Goal: Transaction & Acquisition: Purchase product/service

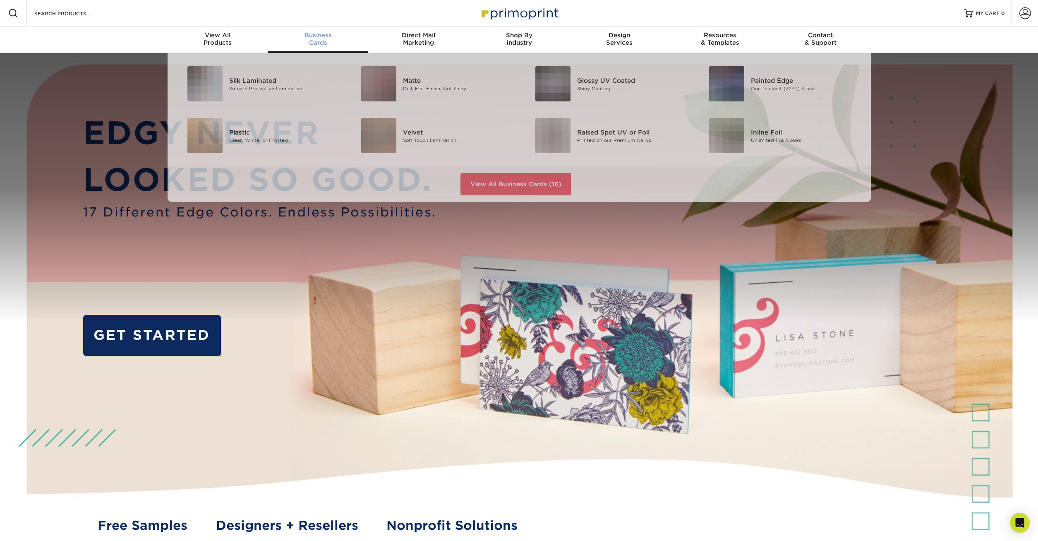
click at [315, 39] on div "Business Cards" at bounding box center [318, 38] width 101 height 15
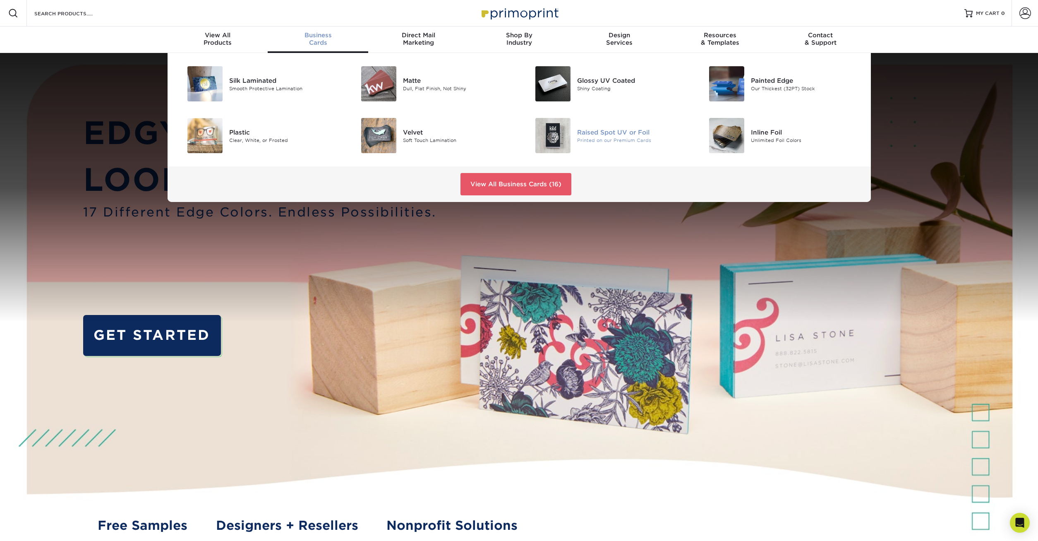
click at [622, 132] on div "Raised Spot UV or Foil" at bounding box center [632, 131] width 110 height 9
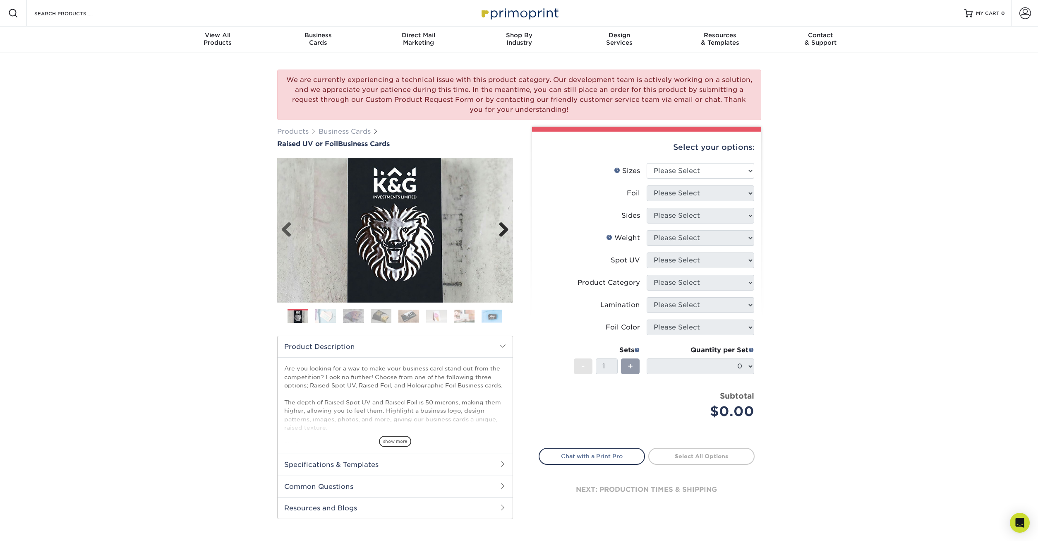
click at [505, 229] on link "Next" at bounding box center [500, 230] width 17 height 17
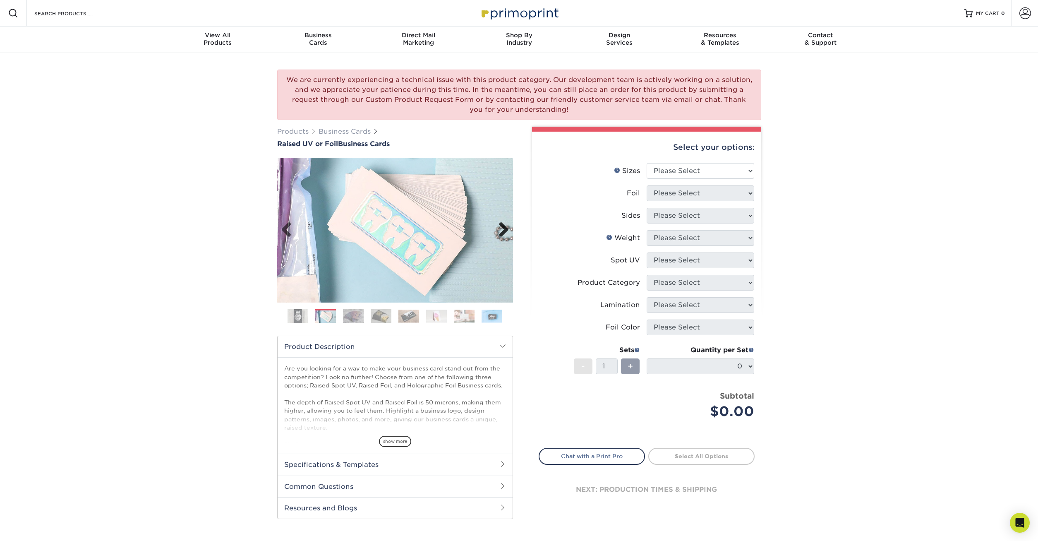
click at [505, 230] on link "Next" at bounding box center [500, 230] width 17 height 17
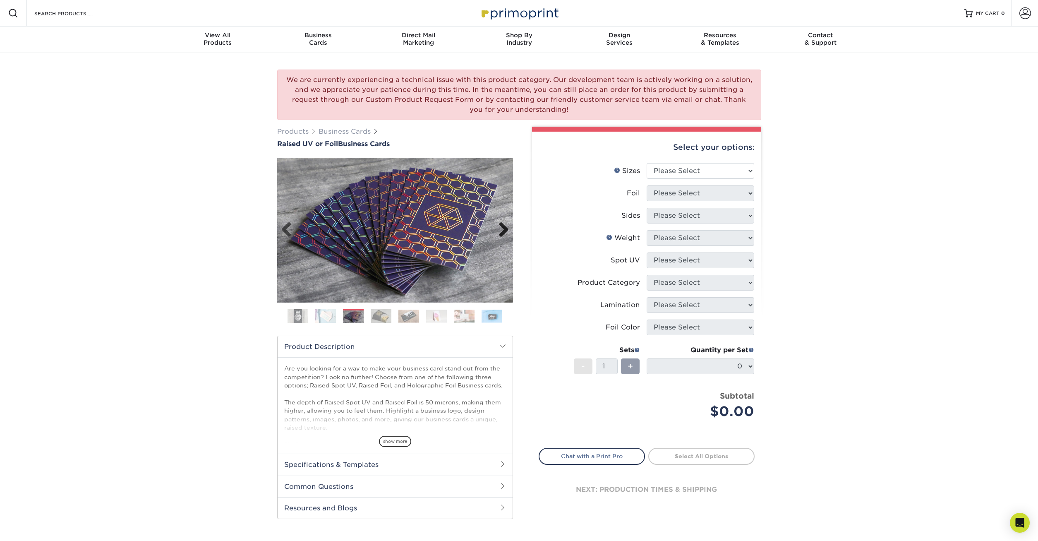
click at [504, 233] on link "Next" at bounding box center [500, 230] width 17 height 17
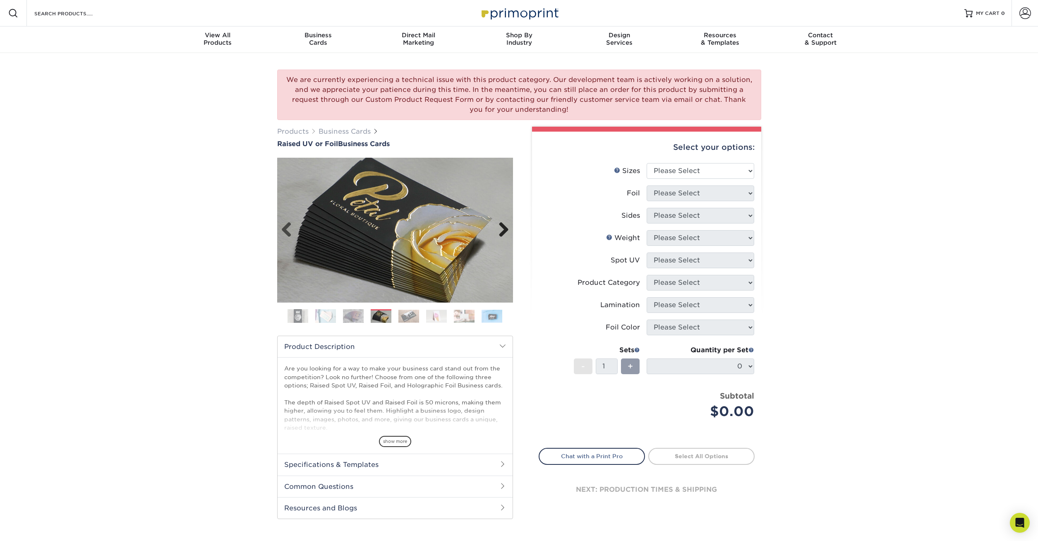
click at [504, 232] on link "Next" at bounding box center [500, 230] width 17 height 17
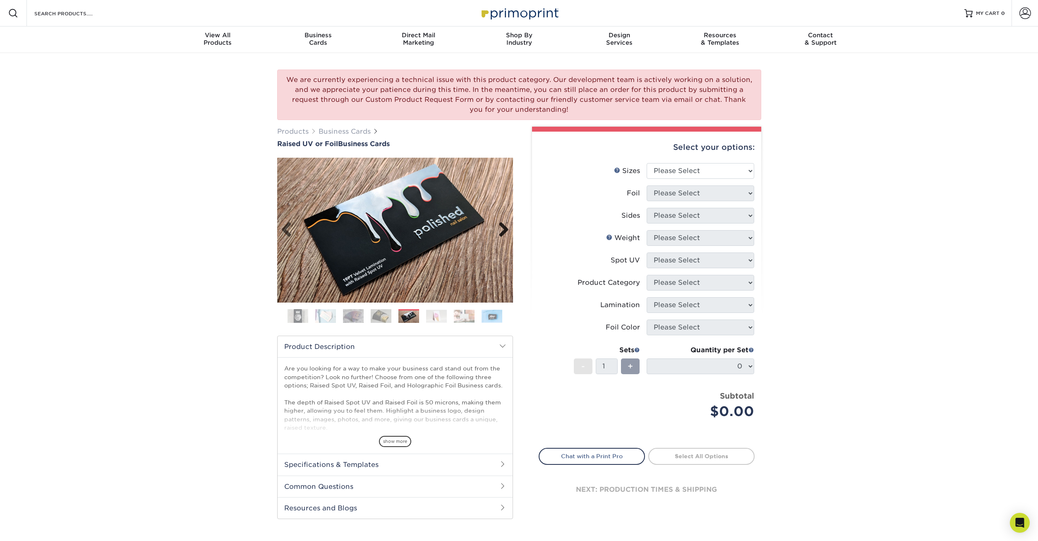
click at [498, 224] on link "Next" at bounding box center [500, 230] width 17 height 17
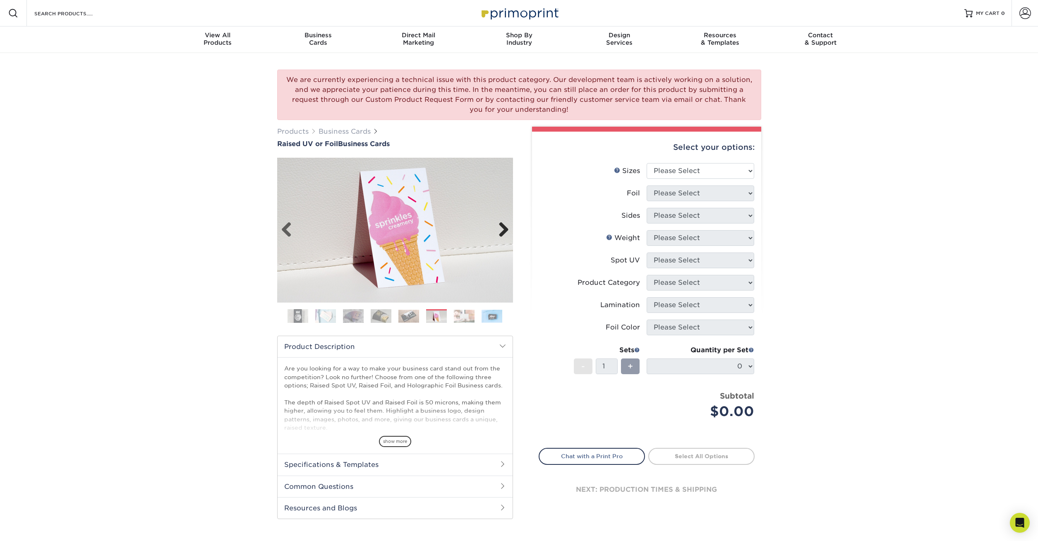
click at [498, 224] on link "Next" at bounding box center [500, 230] width 17 height 17
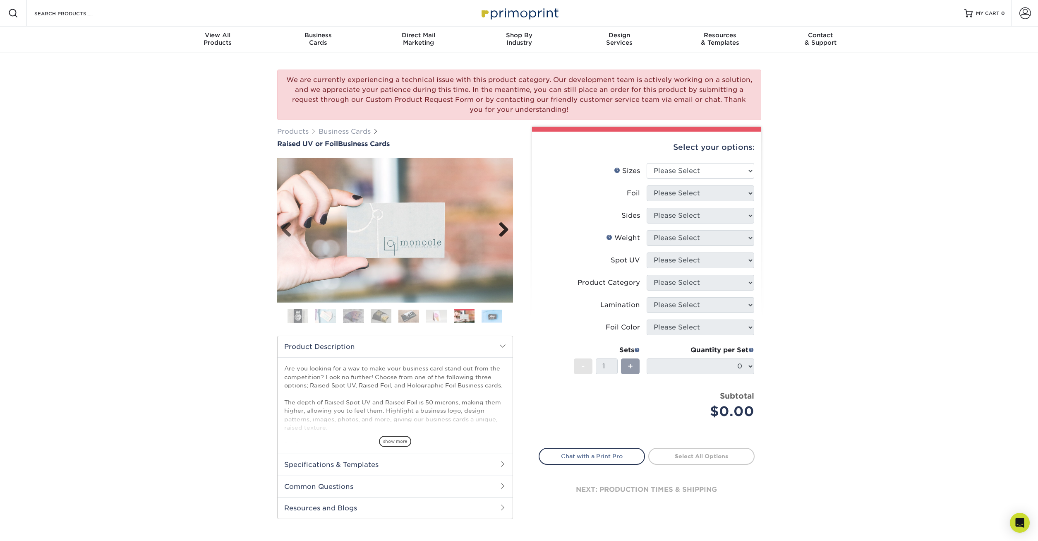
click at [498, 225] on link "Next" at bounding box center [500, 230] width 17 height 17
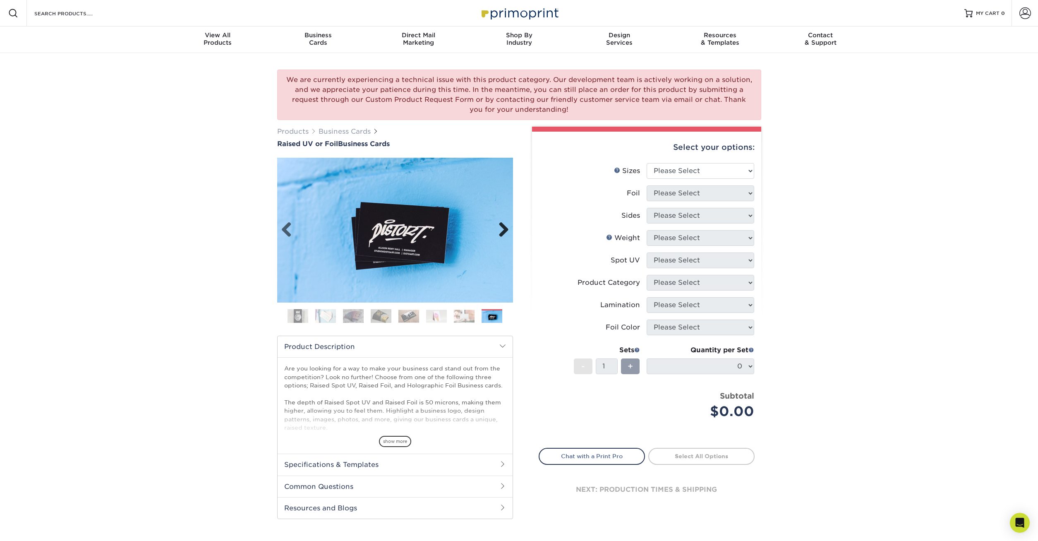
click at [498, 225] on link "Next" at bounding box center [500, 230] width 17 height 17
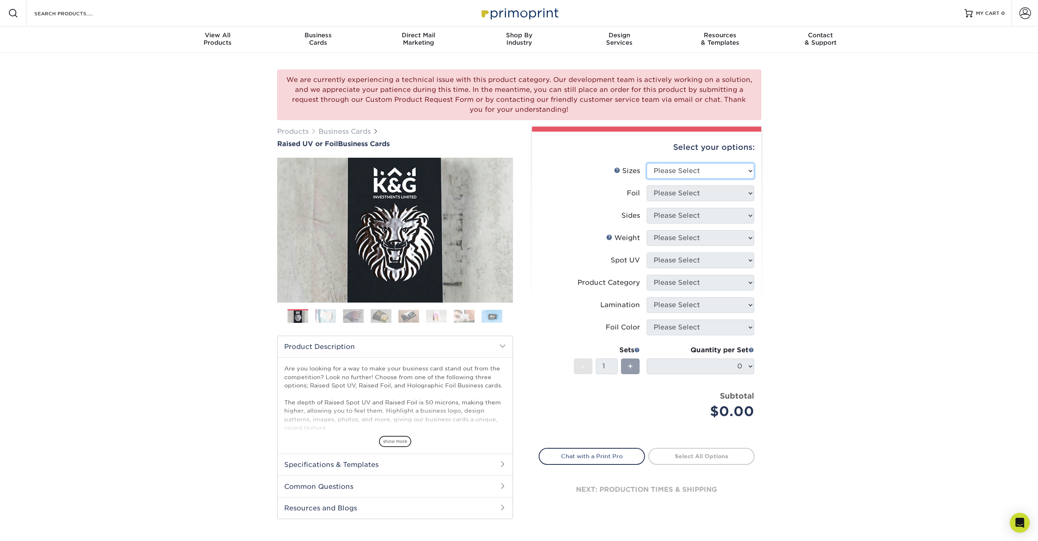
click at [647, 163] on select "Please Select 2" x 3.5" - Standard" at bounding box center [701, 171] width 108 height 16
select select "2.00x3.50"
click option "2" x 3.5" - Standard" at bounding box center [0, 0] width 0 height 0
click at [647, 185] on select "Please Select No Yes" at bounding box center [701, 193] width 108 height 16
select select "0"
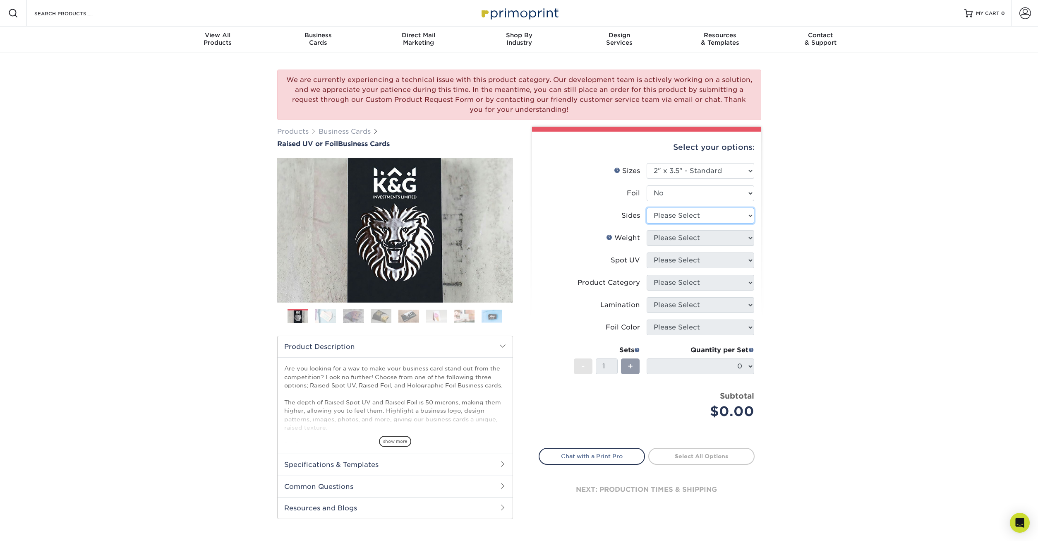
click at [647, 208] on select "Please Select Print Both Sides Print Front Only" at bounding box center [701, 216] width 108 height 16
select select "13abbda7-1d64-4f25-8bb2-c179b224825d"
click at [647, 230] on select "Please Select 16PT" at bounding box center [701, 238] width 108 height 16
select select "16PT"
click at [647, 252] on select "Please Select No Spot UV Front Only" at bounding box center [701, 260] width 108 height 16
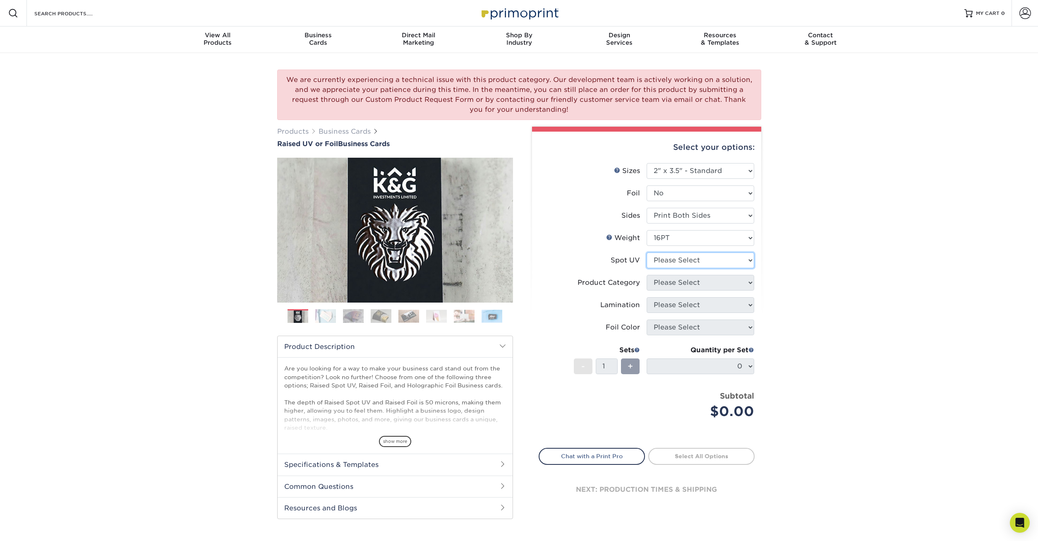
select select "1"
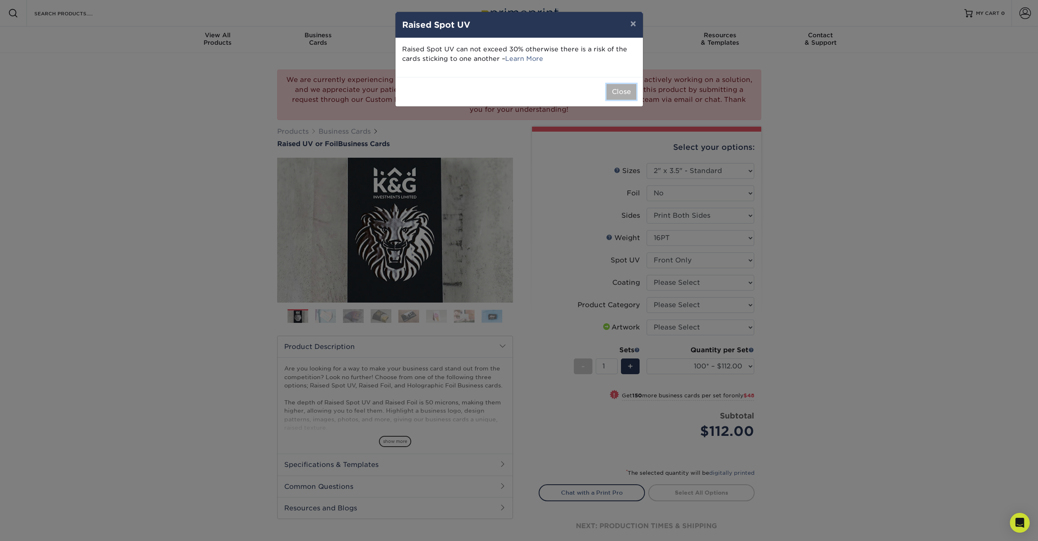
click at [622, 87] on button "Close" at bounding box center [621, 92] width 30 height 16
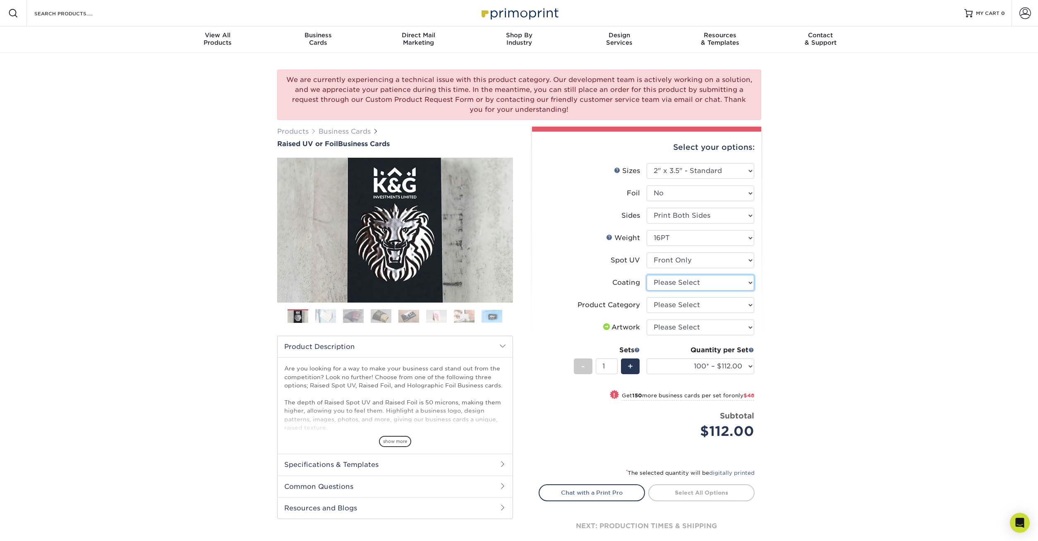
click at [647, 275] on select at bounding box center [701, 283] width 108 height 16
select select "3e7618de-abca-4bda-9f97-8b9129e913d8"
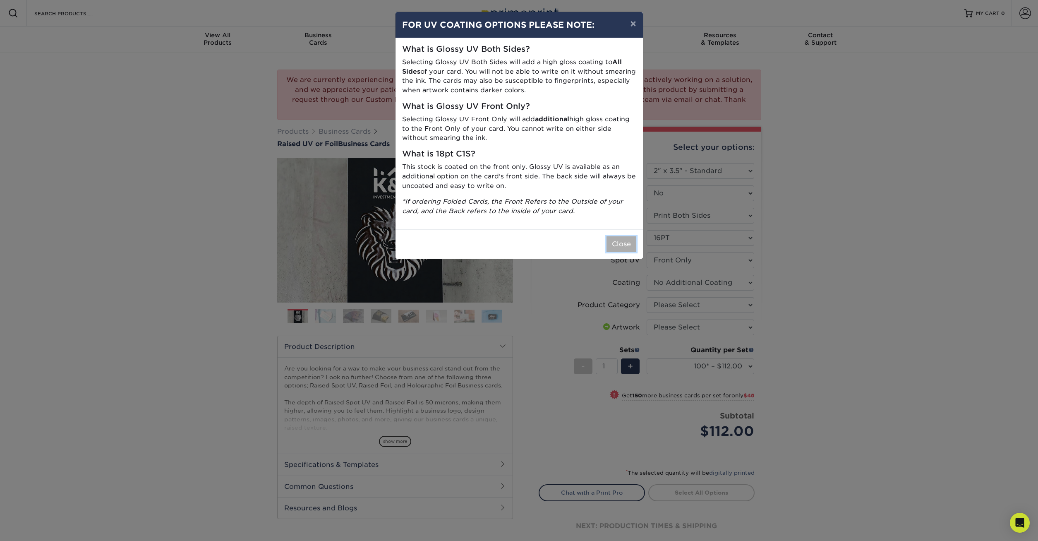
click at [610, 247] on button "Close" at bounding box center [621, 244] width 30 height 16
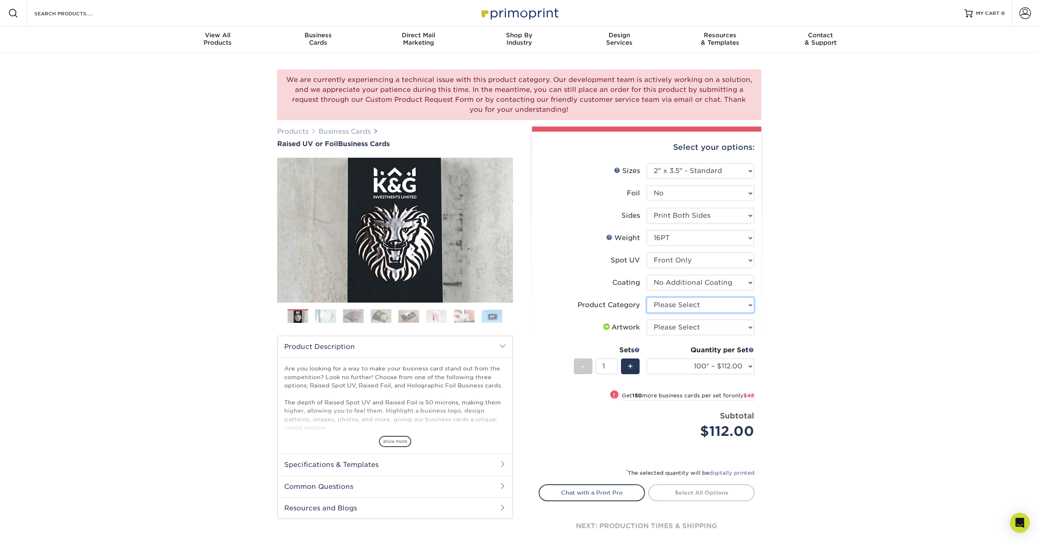
click at [647, 297] on select "Please Select Business Cards" at bounding box center [701, 305] width 108 height 16
select select "3b5148f1-0588-4f88-a218-97bcfdce65c1"
click option "Business Cards" at bounding box center [0, 0] width 0 height 0
click at [647, 319] on select "Please Select I will upload files I need a design - $100" at bounding box center [701, 327] width 108 height 16
select select "upload"
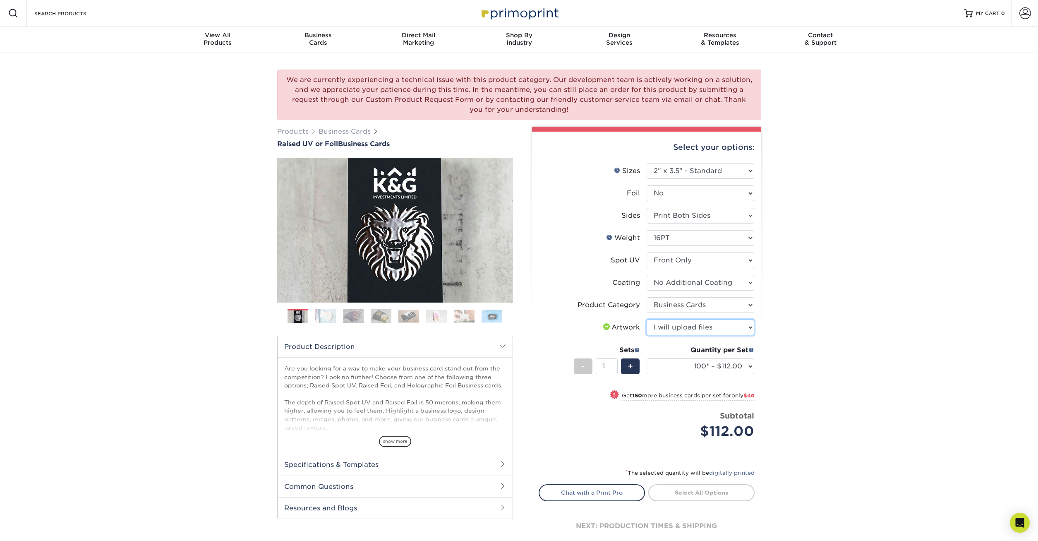
click option "I will upload files" at bounding box center [0, 0] width 0 height 0
click at [647, 358] on select "100* – $112.00 250* – $160.00 500* – $216.00" at bounding box center [701, 366] width 108 height 16
click option "100* – $112.00" at bounding box center [0, 0] width 0 height 0
click at [707, 409] on div "! Get 150 more business cards per set for only $48" at bounding box center [646, 400] width 215 height 20
select select "250* – $160.00"
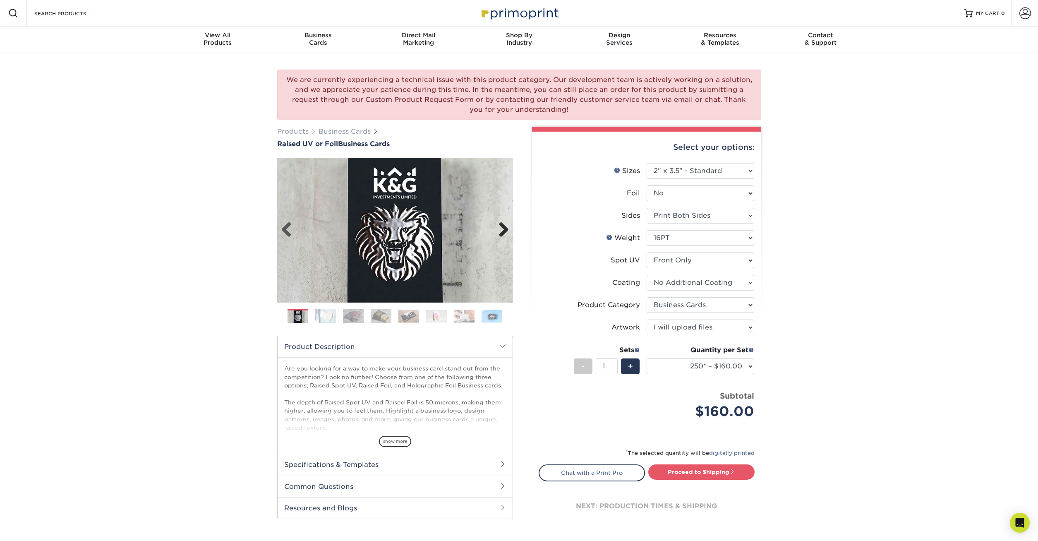
click at [501, 227] on link "Next" at bounding box center [500, 230] width 17 height 17
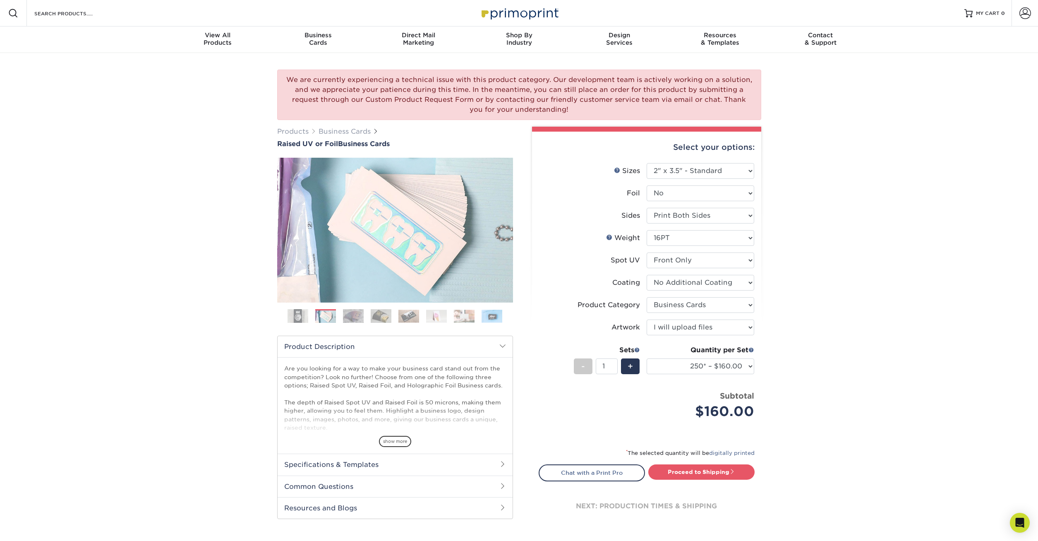
click at [299, 317] on img at bounding box center [297, 316] width 21 height 21
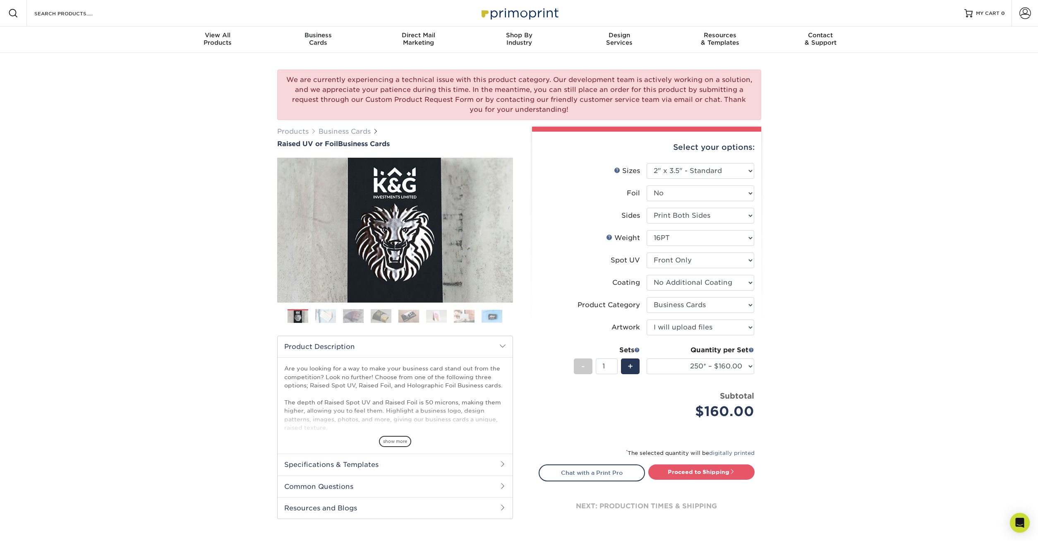
click at [328, 314] on img at bounding box center [325, 316] width 21 height 14
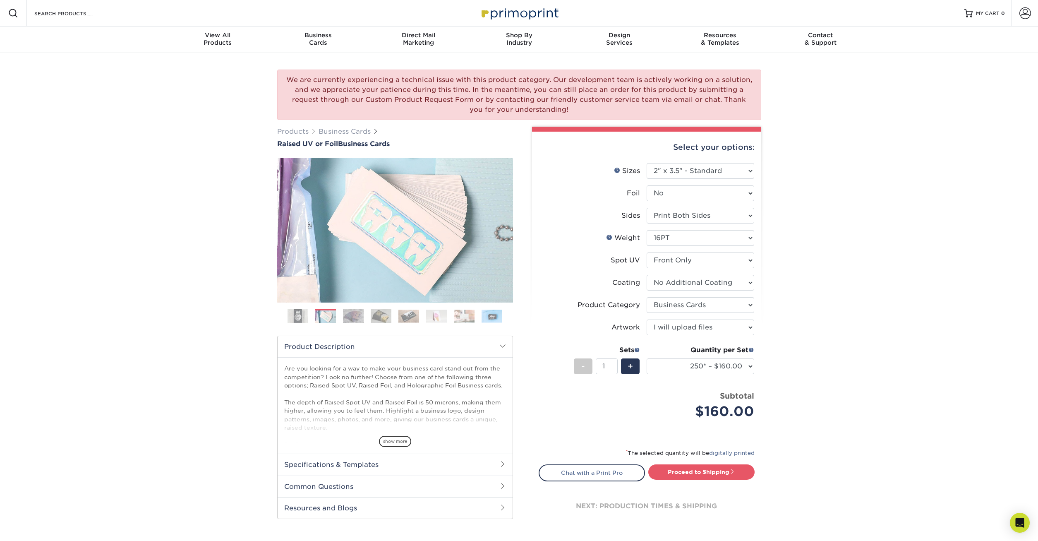
click at [339, 317] on ol at bounding box center [395, 319] width 236 height 20
drag, startPoint x: 447, startPoint y: 311, endPoint x: 463, endPoint y: 320, distance: 19.1
click at [447, 311] on li at bounding box center [436, 316] width 21 height 14
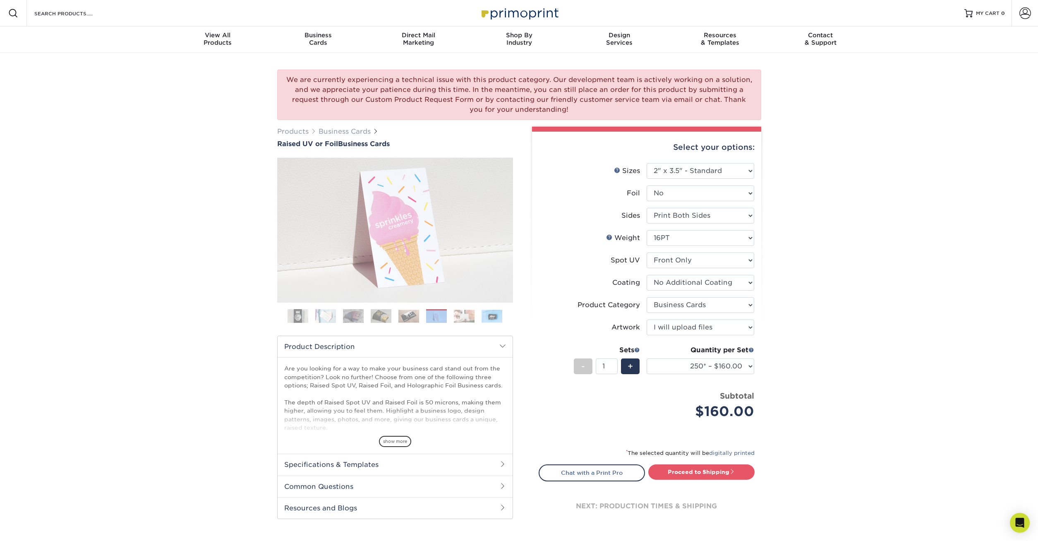
click at [469, 322] on img at bounding box center [464, 315] width 21 height 13
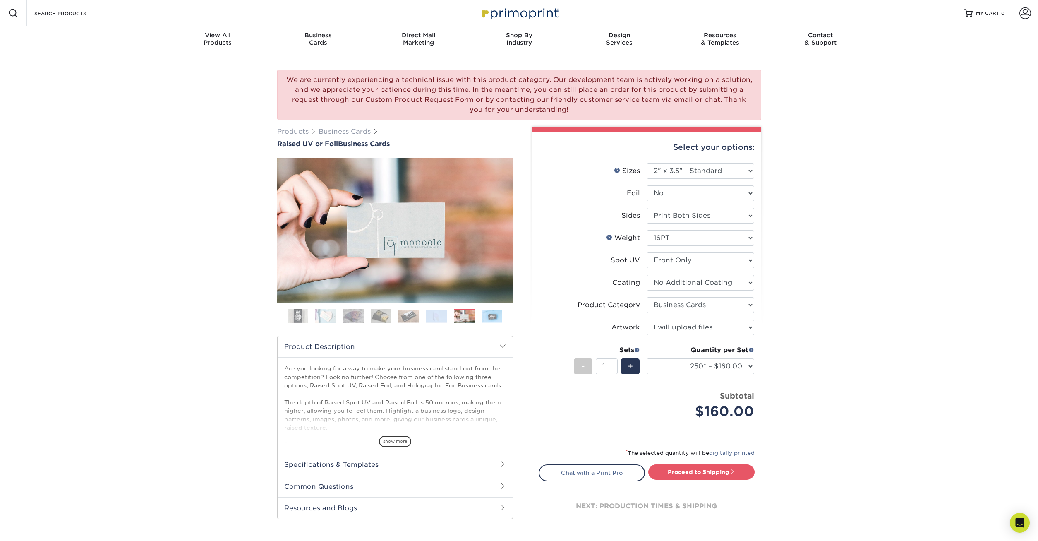
click at [485, 321] on img at bounding box center [492, 315] width 21 height 13
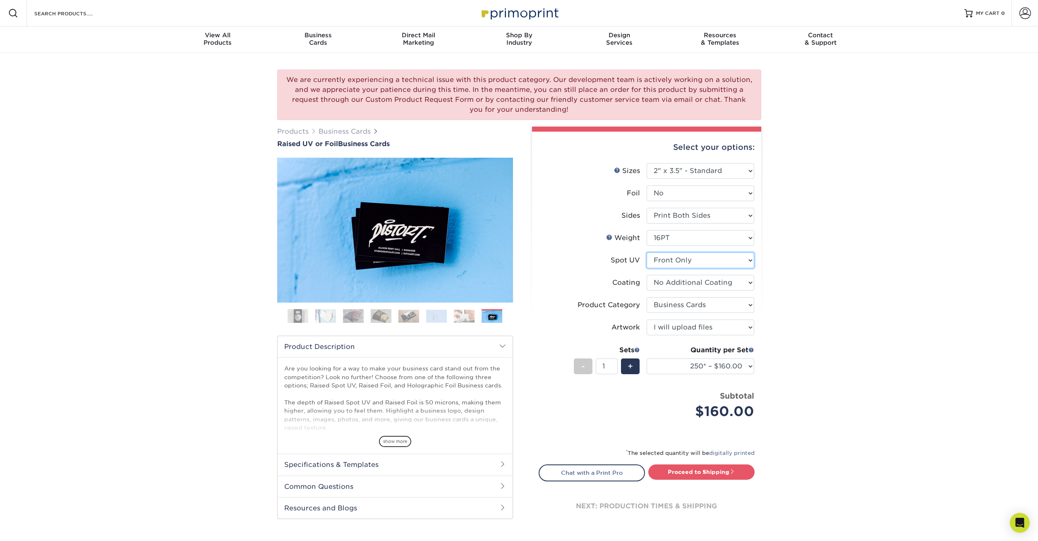
click at [647, 252] on select "Please Select No Spot UV Front Only" at bounding box center [701, 260] width 108 height 16
click at [864, 189] on div "We are currently experiencing a technical issue with this product category. Our…" at bounding box center [519, 307] width 1038 height 508
click at [296, 311] on img at bounding box center [297, 316] width 21 height 21
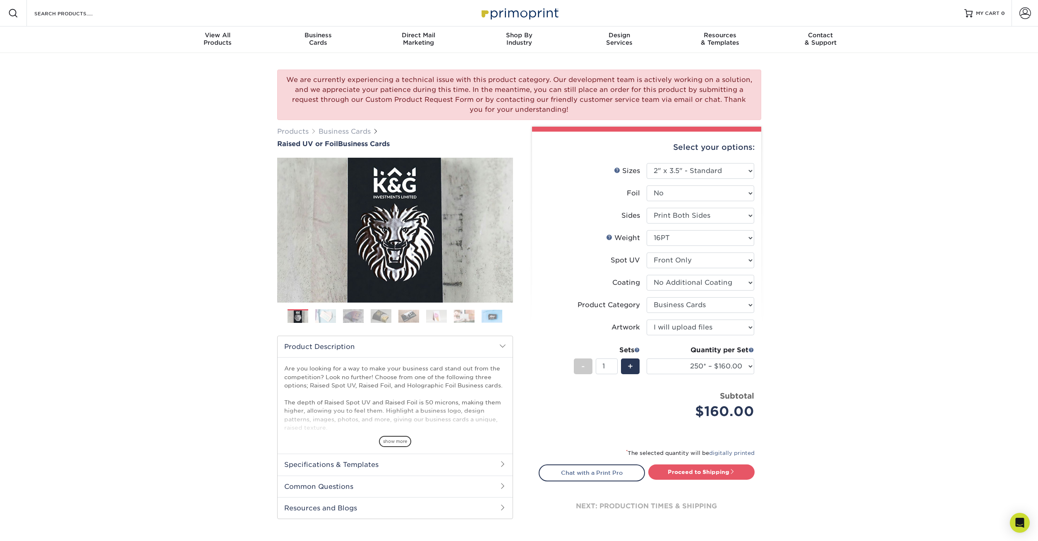
click at [321, 318] on img at bounding box center [325, 316] width 21 height 14
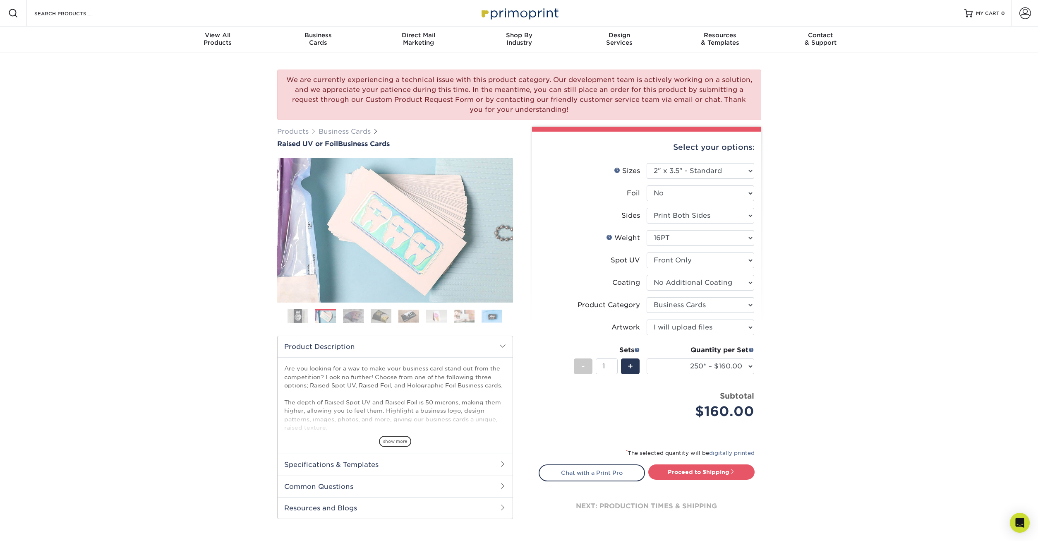
click at [347, 317] on img at bounding box center [353, 316] width 21 height 14
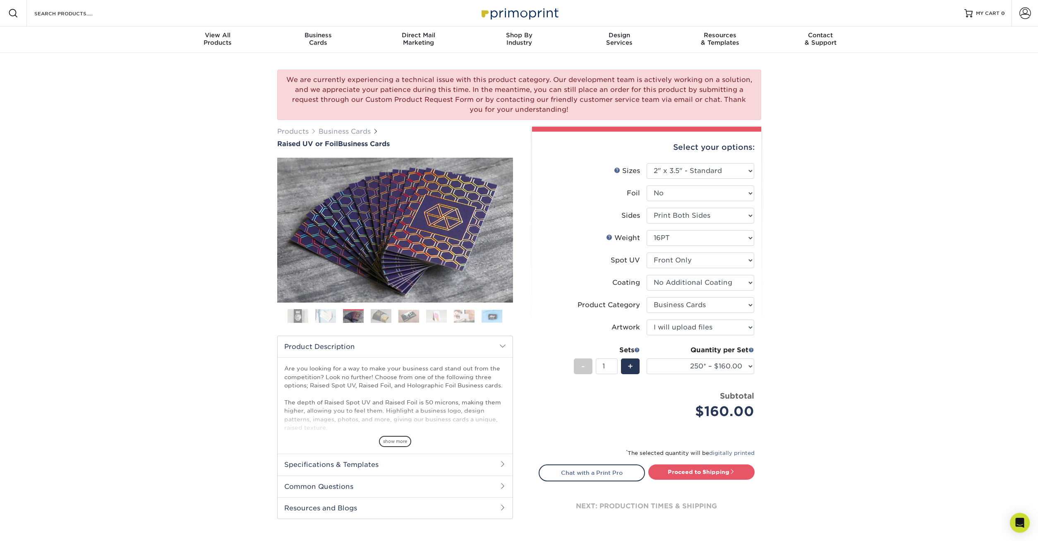
click at [387, 314] on img at bounding box center [381, 316] width 21 height 14
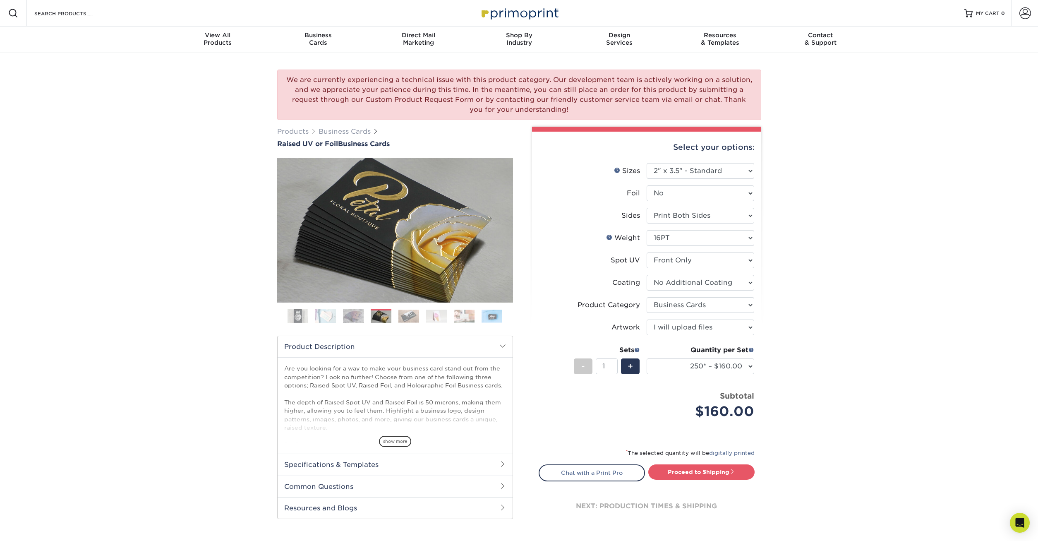
click at [400, 318] on img at bounding box center [408, 315] width 21 height 13
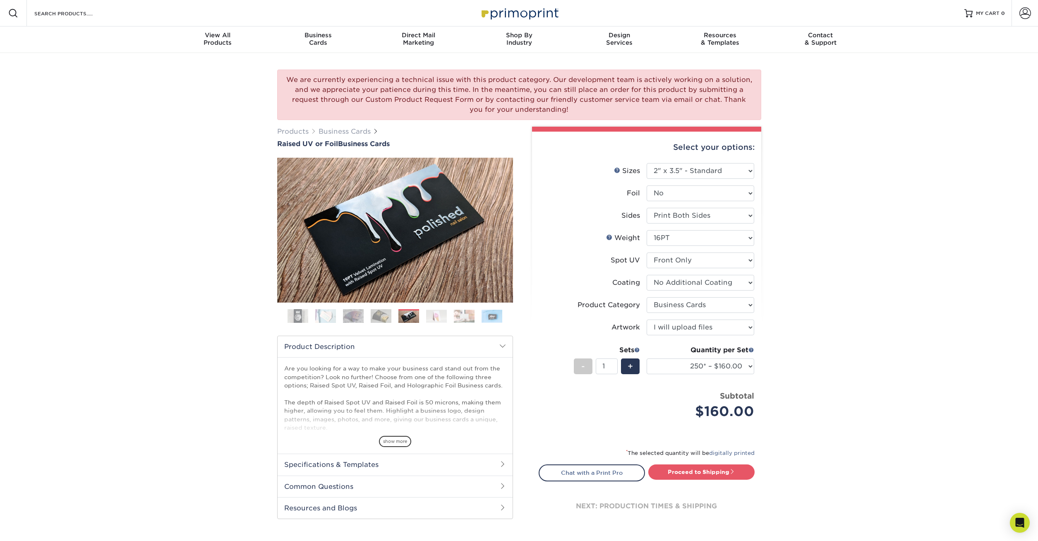
drag, startPoint x: 393, startPoint y: 310, endPoint x: 422, endPoint y: 351, distance: 50.2
click at [206, 278] on div "We are currently experiencing a technical issue with this product category. Our…" at bounding box center [519, 307] width 1038 height 508
click at [434, 323] on ol at bounding box center [395, 319] width 236 height 20
click at [432, 318] on img at bounding box center [436, 315] width 21 height 13
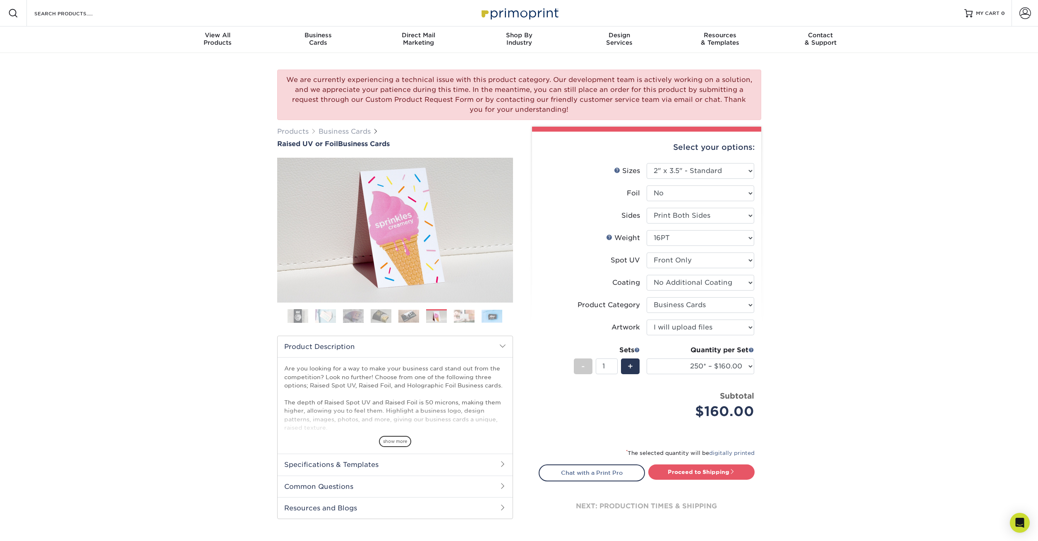
click at [458, 317] on img at bounding box center [464, 315] width 21 height 13
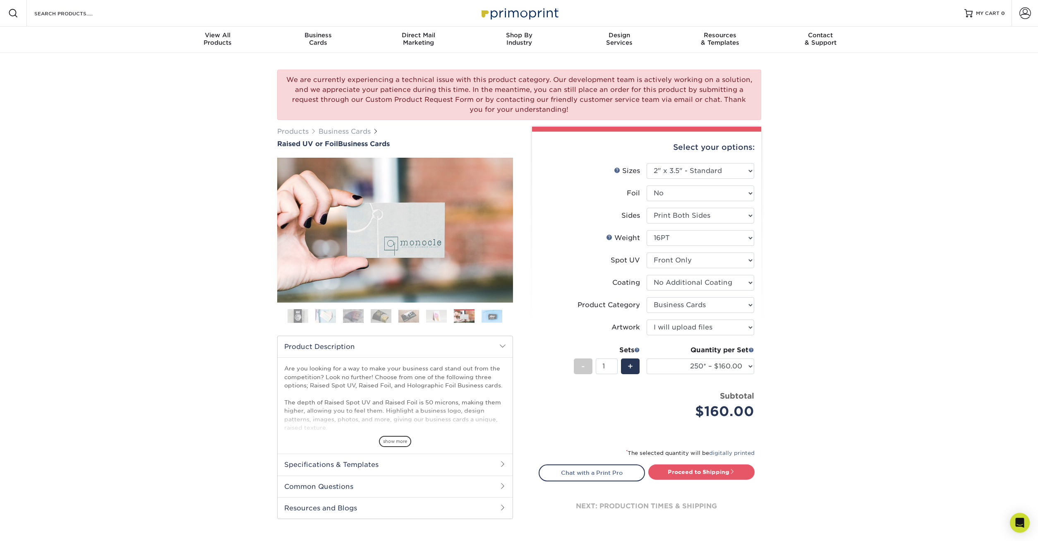
click at [489, 321] on img at bounding box center [492, 315] width 21 height 13
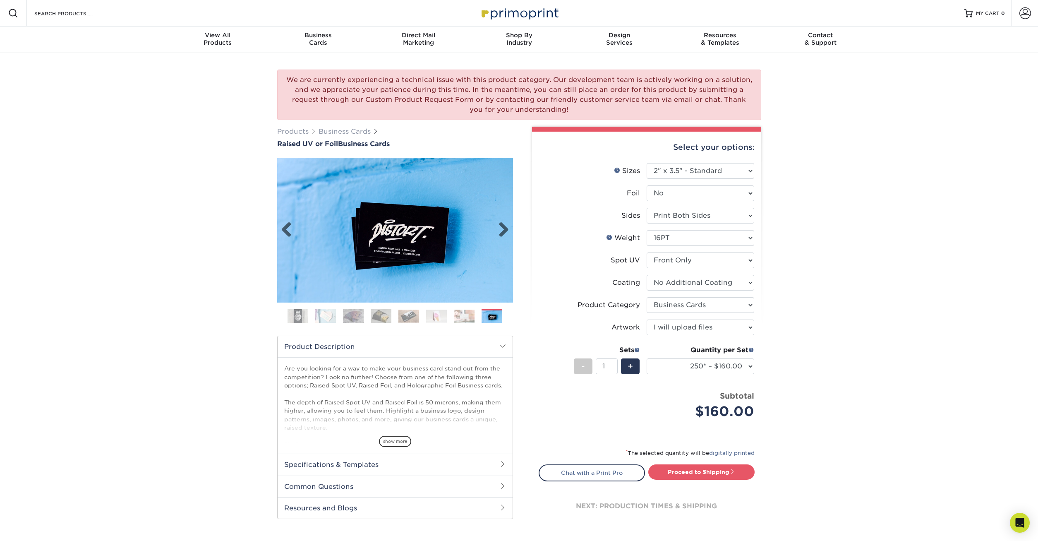
click at [405, 236] on img at bounding box center [395, 230] width 236 height 145
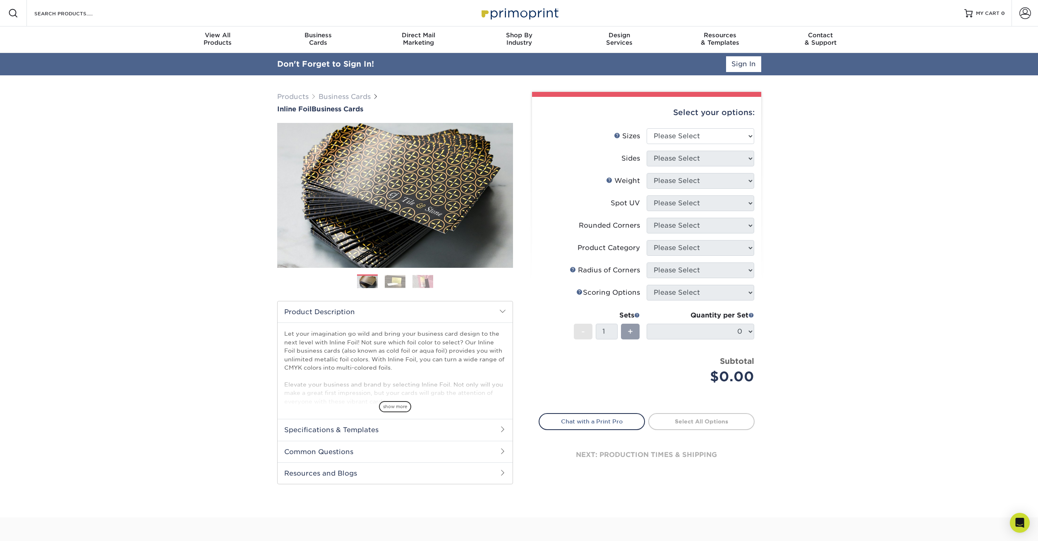
click at [394, 283] on img at bounding box center [395, 281] width 21 height 13
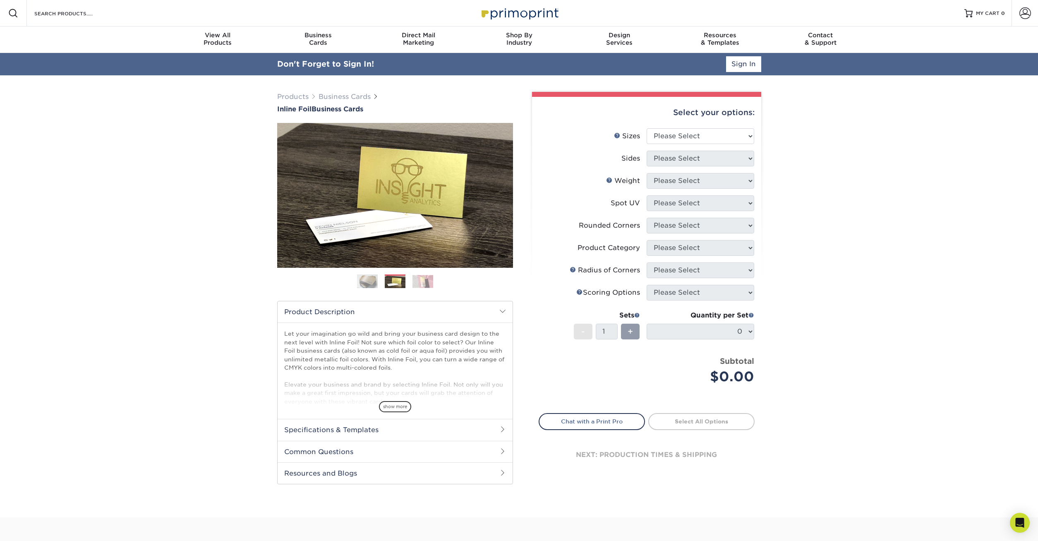
click at [435, 285] on ol at bounding box center [395, 284] width 236 height 20
click at [423, 281] on img at bounding box center [422, 281] width 21 height 13
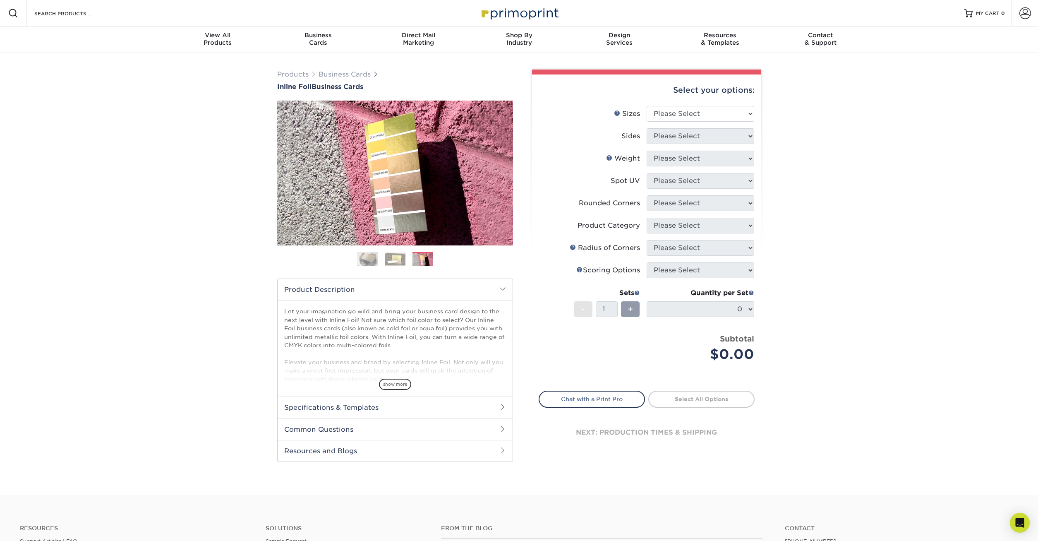
click at [370, 256] on img at bounding box center [367, 259] width 21 height 21
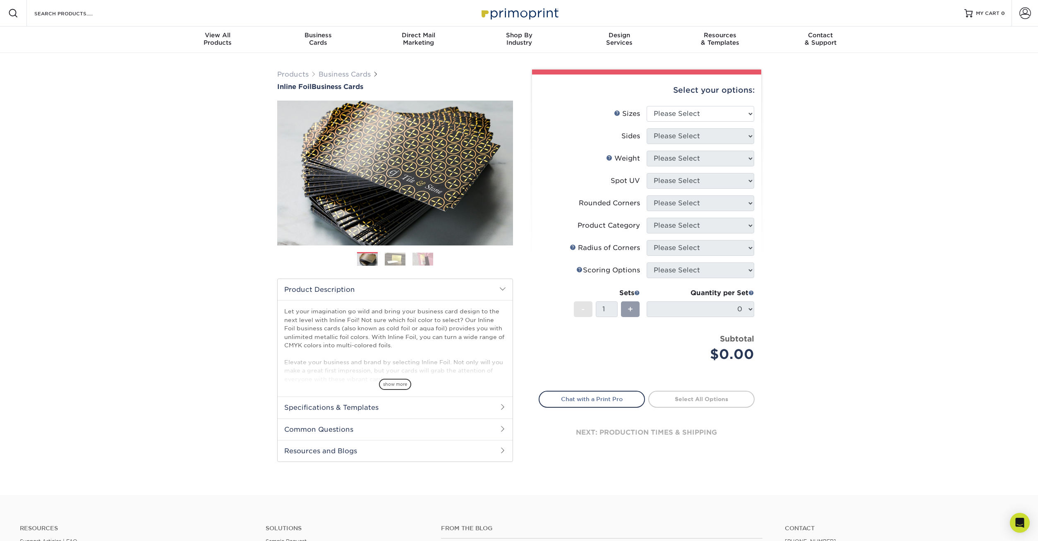
click at [398, 261] on img at bounding box center [395, 258] width 21 height 13
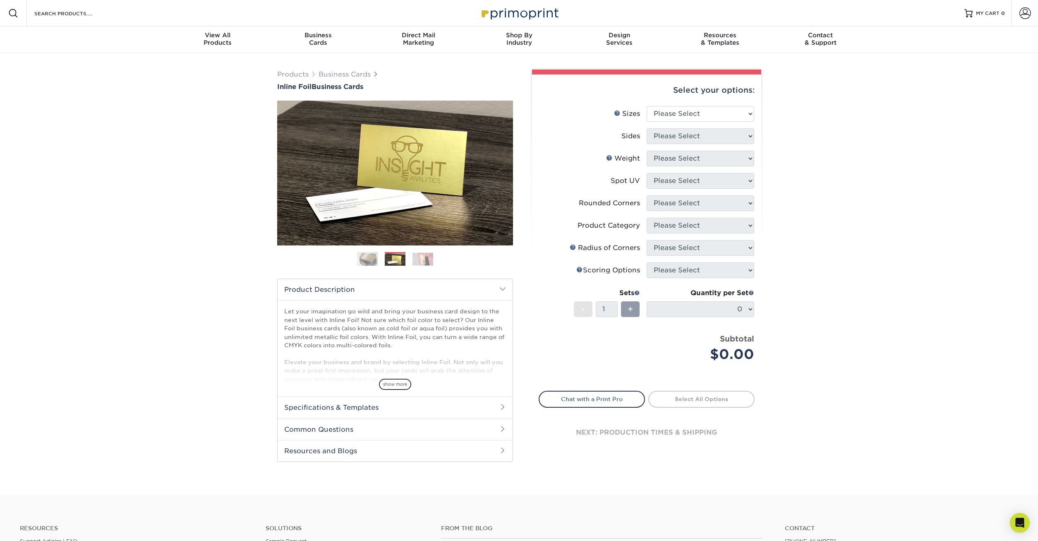
click at [419, 258] on img at bounding box center [422, 258] width 21 height 13
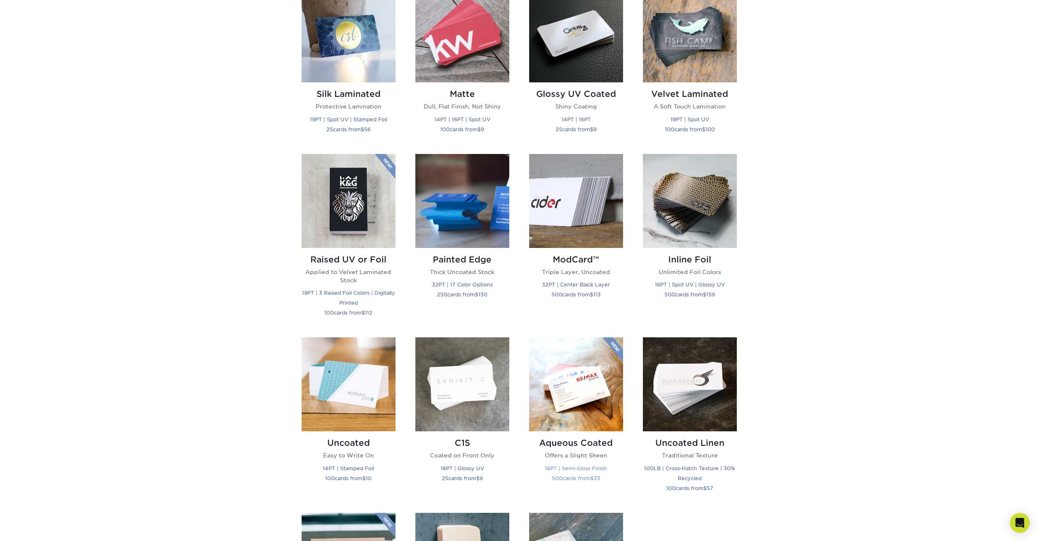
scroll to position [549, 0]
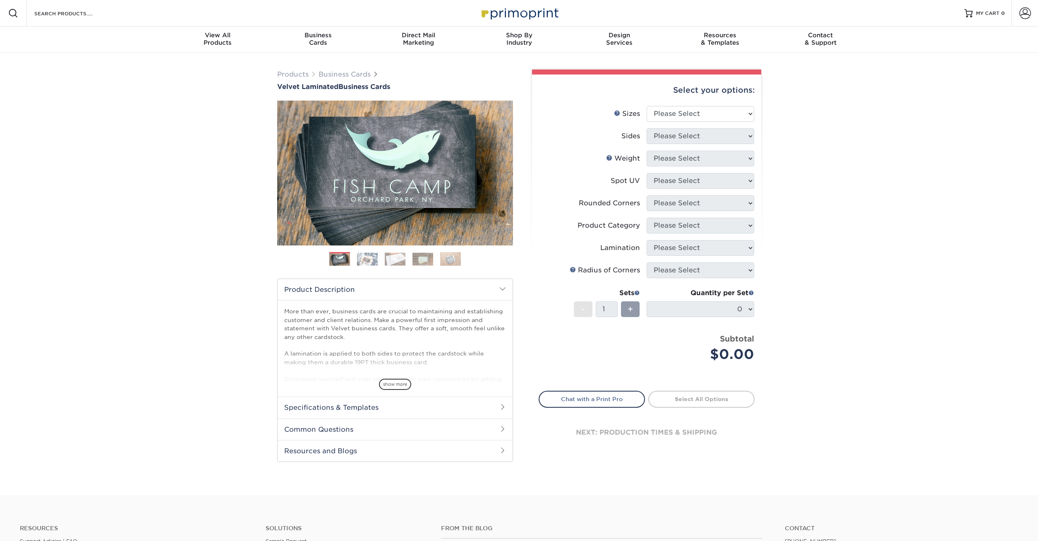
click at [371, 261] on img at bounding box center [367, 258] width 21 height 13
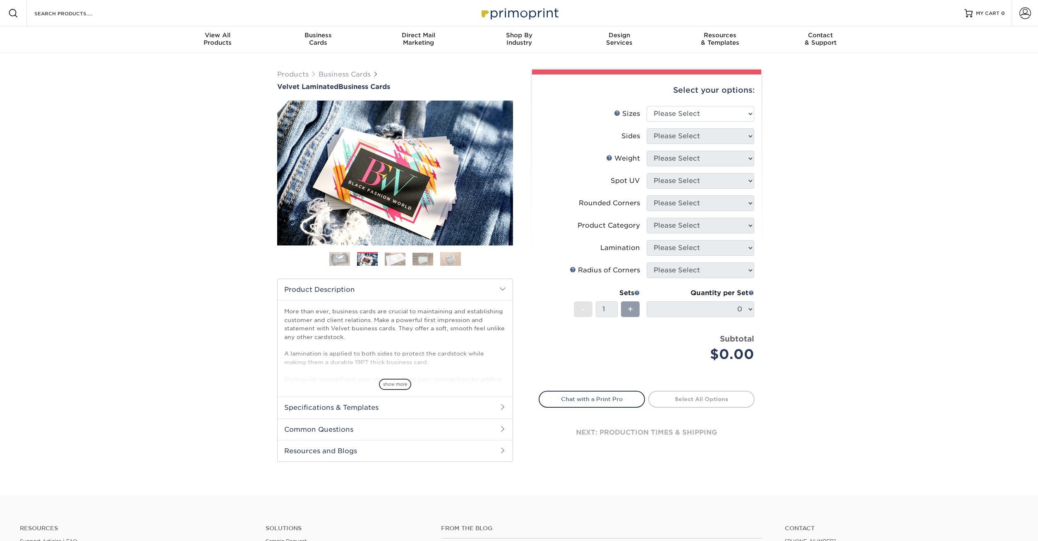
click at [390, 263] on img at bounding box center [395, 258] width 21 height 13
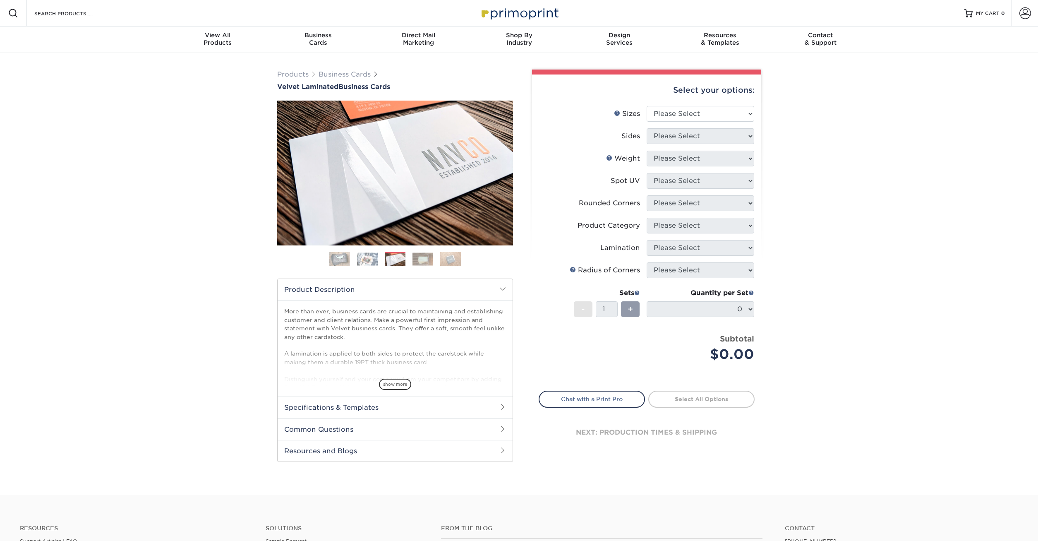
click at [426, 264] on img at bounding box center [422, 258] width 21 height 13
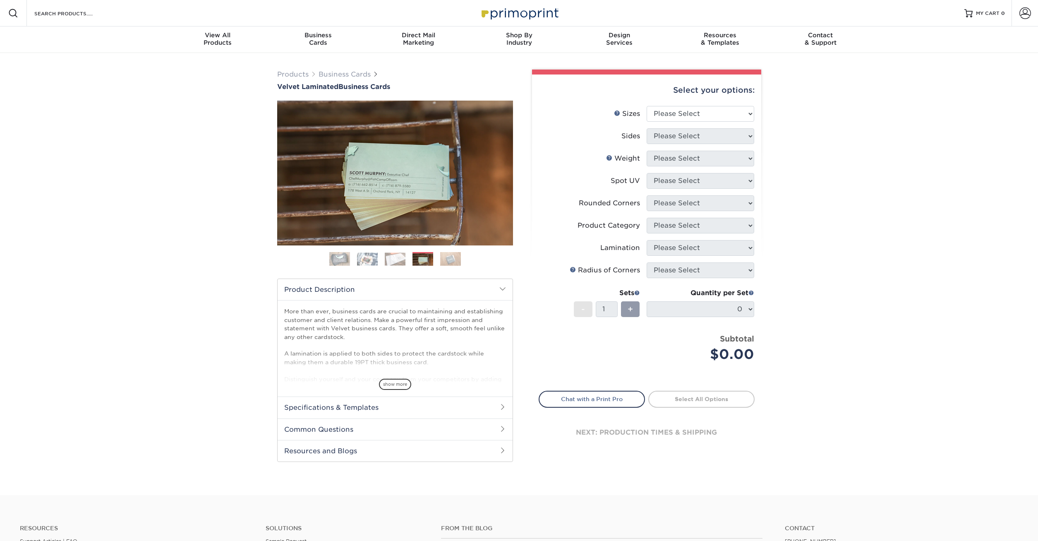
click at [449, 266] on ol at bounding box center [395, 262] width 236 height 20
click at [455, 259] on img at bounding box center [450, 259] width 21 height 14
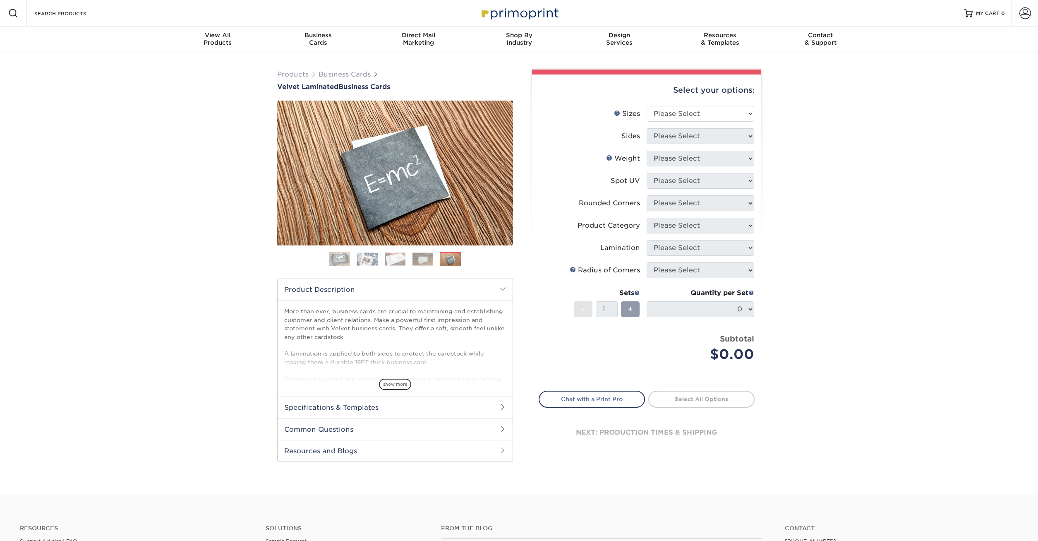
click at [333, 256] on img at bounding box center [339, 259] width 21 height 21
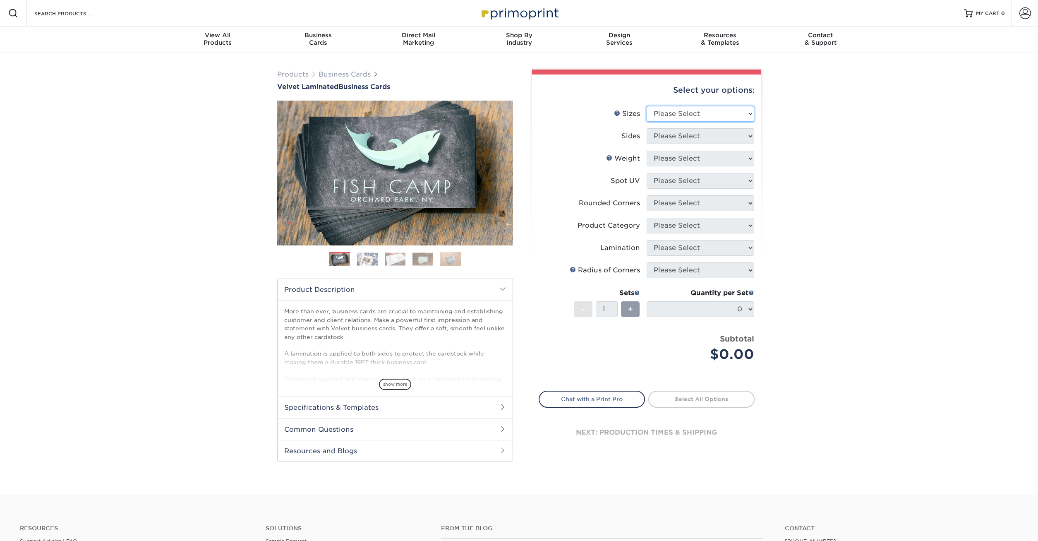
click at [647, 106] on select "Please Select 1.5" x 3.5" - Mini 1.75" x 3.5" - Mini 2" x 2" - Square 2" x 3" -…" at bounding box center [701, 114] width 108 height 16
select select "2.00x3.50"
click option "2" x 3.5" - Standard" at bounding box center [0, 0] width 0 height 0
click at [647, 128] on select "Please Select Print Both Sides Print Front Only" at bounding box center [701, 136] width 108 height 16
select select "13abbda7-1d64-4f25-8bb2-c179b224825d"
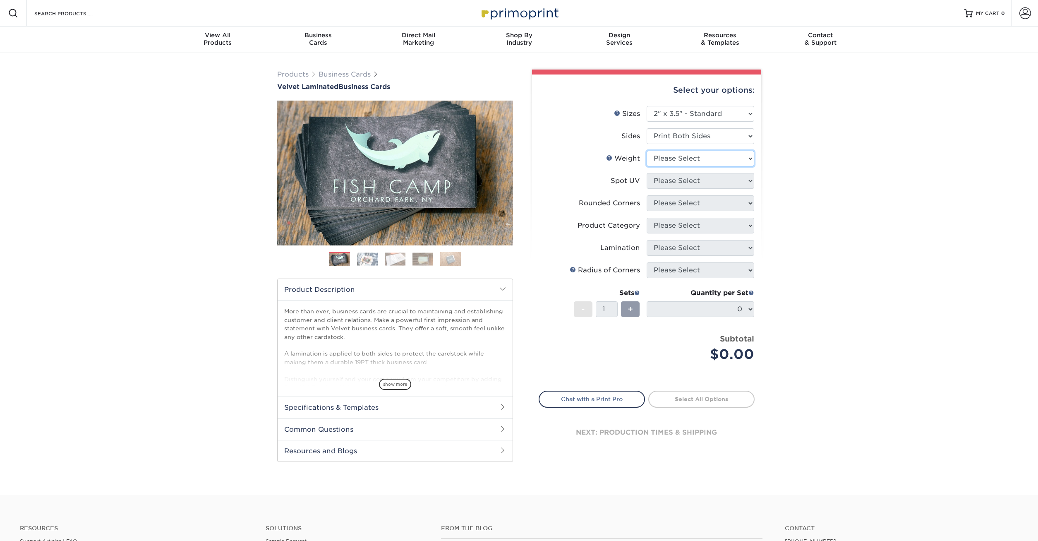
click at [647, 151] on select "Please Select 16PT" at bounding box center [701, 159] width 108 height 16
select select "16PT"
click at [647, 173] on select "Please Select No Spot UV Front and Back (Both Sides) Front Only Back Only" at bounding box center [701, 181] width 108 height 16
select select "2"
click at [647, 195] on select "Please Select Yes - Round 2 Corners Yes - Round 4 Corners No" at bounding box center [701, 203] width 108 height 16
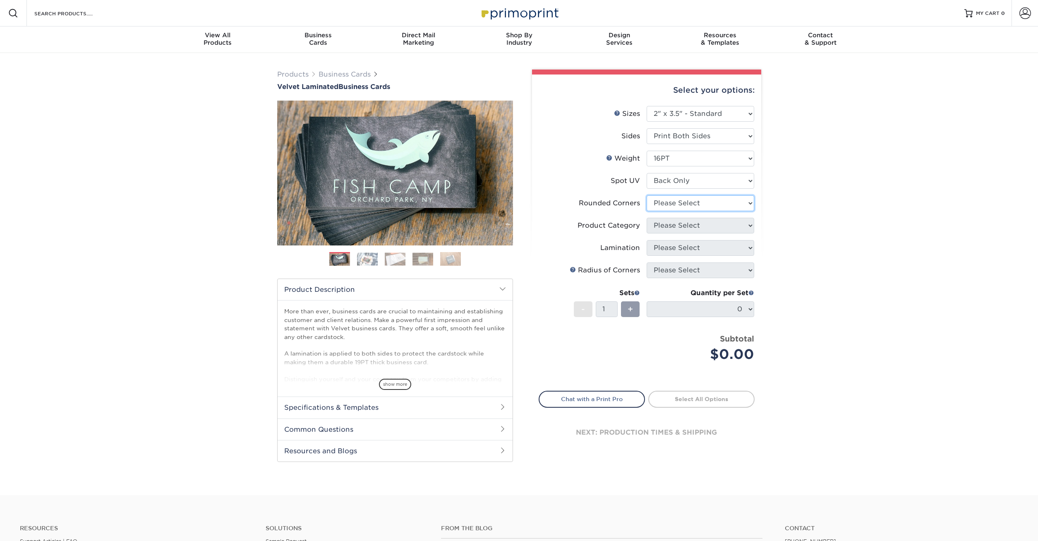
select select "0"
click option "No" at bounding box center [0, 0] width 0 height 0
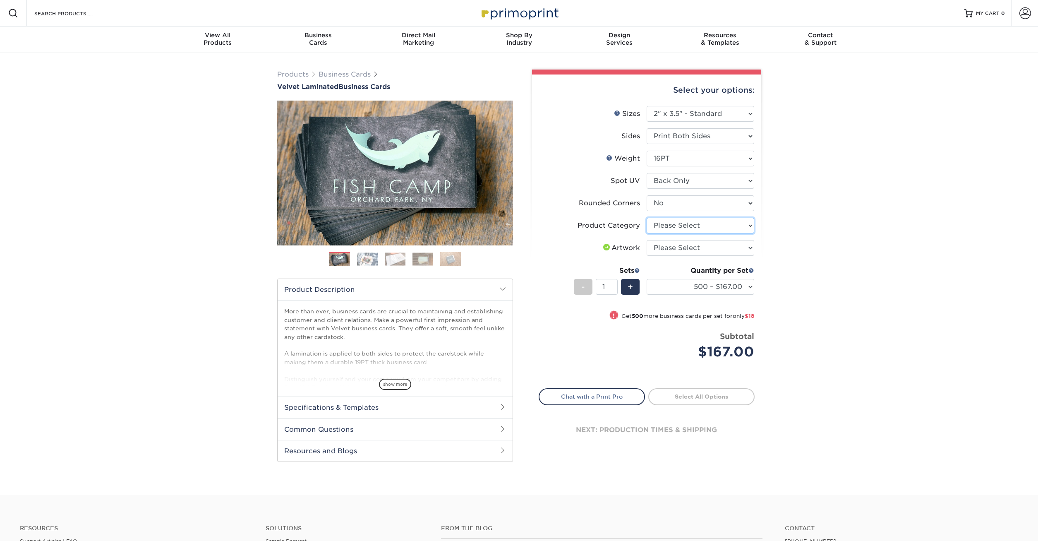
click at [647, 218] on select "Please Select Business Cards" at bounding box center [701, 226] width 108 height 16
select select "3b5148f1-0588-4f88-a218-97bcfdce65c1"
click option "Business Cards" at bounding box center [0, 0] width 0 height 0
click at [647, 240] on select "Please Select I will upload files I need a design - $100" at bounding box center [701, 248] width 108 height 16
select select "upload"
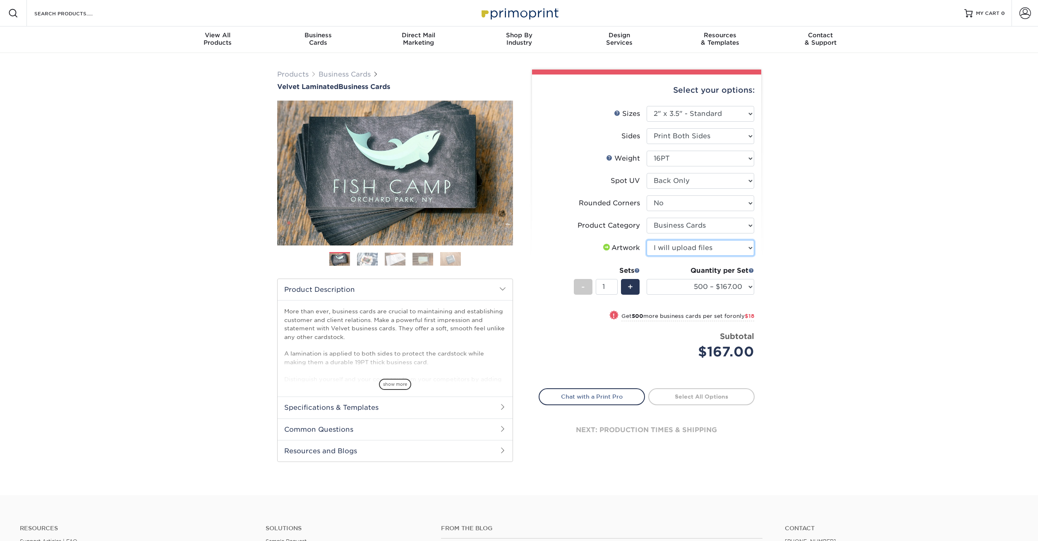
click option "I will upload files" at bounding box center [0, 0] width 0 height 0
click at [796, 217] on div "Products Business Cards Velvet Laminated Business Cards Previous Next" at bounding box center [519, 274] width 1038 height 442
drag, startPoint x: 702, startPoint y: 309, endPoint x: 858, endPoint y: 253, distance: 165.1
click at [860, 255] on div "Products Business Cards Velvet Laminated Business Cards Previous Next" at bounding box center [519, 274] width 1038 height 442
click at [841, 216] on div "Products Business Cards Velvet Laminated Business Cards Previous Next" at bounding box center [519, 274] width 1038 height 442
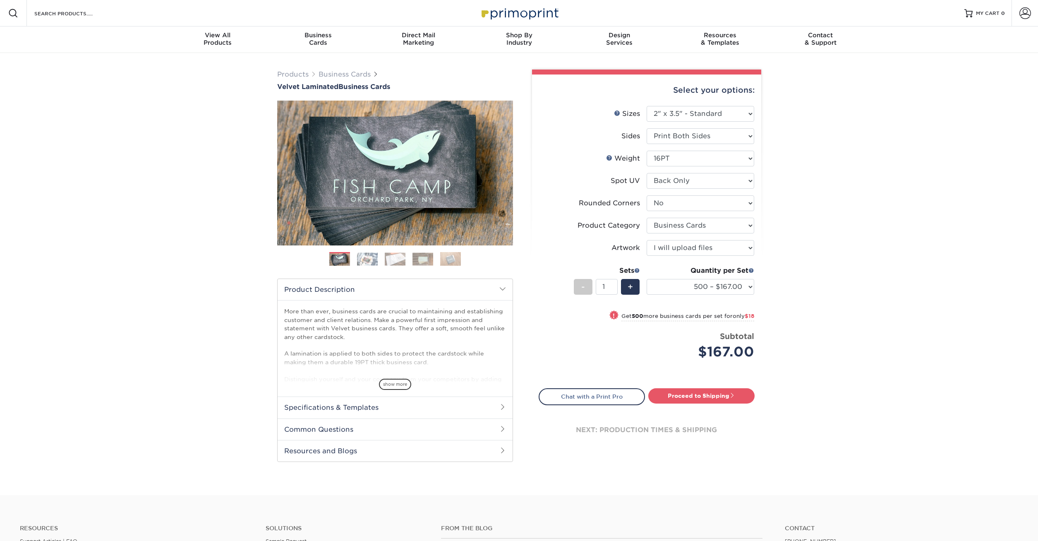
click at [371, 256] on img at bounding box center [367, 258] width 21 height 13
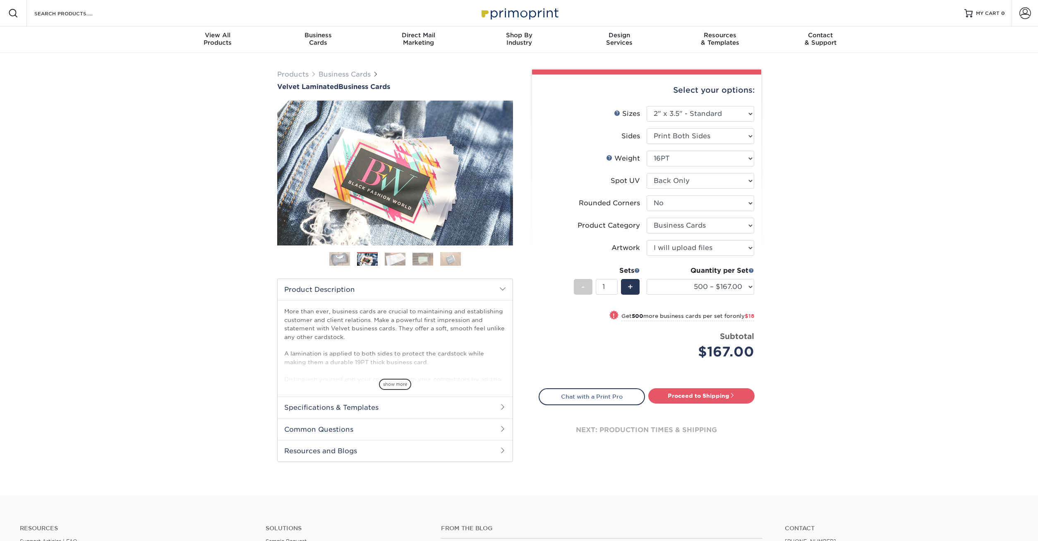
click at [386, 260] on img at bounding box center [395, 258] width 21 height 13
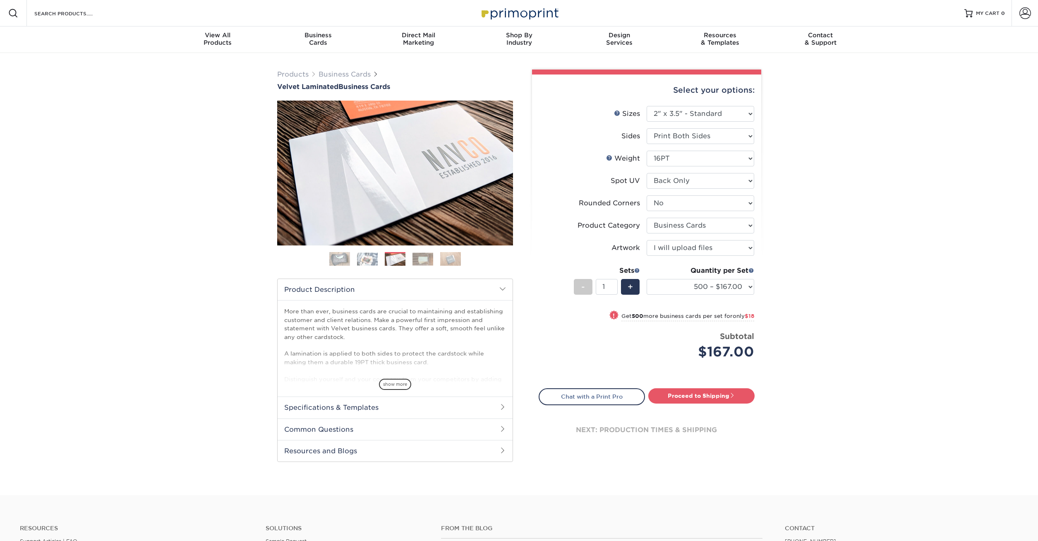
click at [335, 266] on ol at bounding box center [395, 262] width 236 height 20
click at [335, 252] on div "Previous" at bounding box center [395, 186] width 236 height 171
click at [345, 249] on div "Previous" at bounding box center [395, 186] width 236 height 171
click at [342, 255] on img at bounding box center [339, 259] width 21 height 21
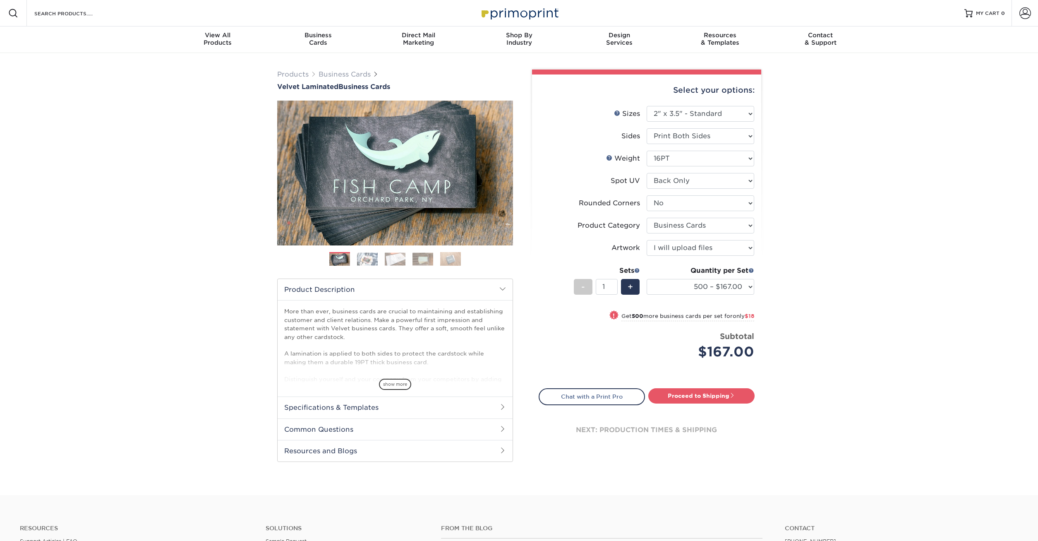
click at [366, 255] on img at bounding box center [367, 258] width 21 height 13
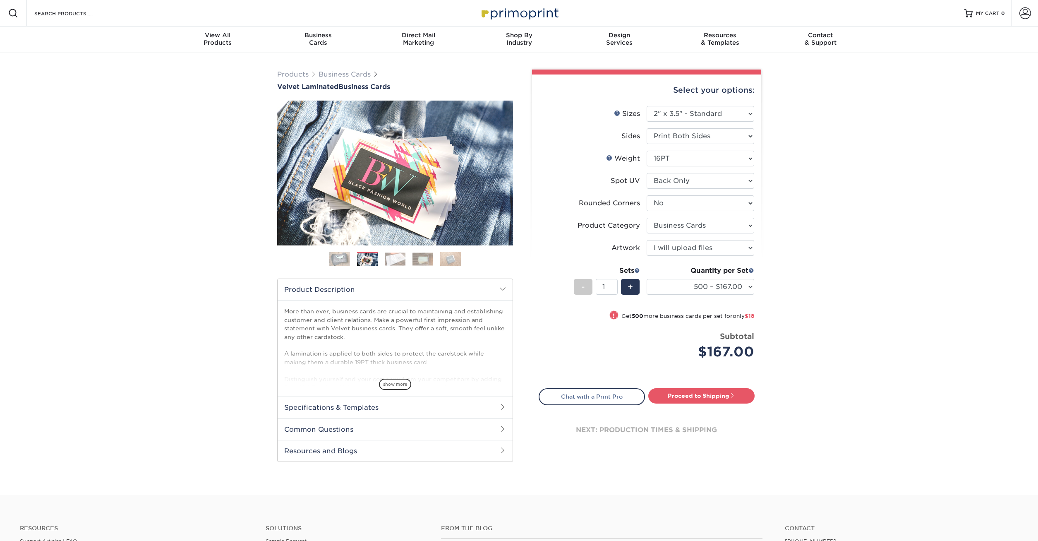
click at [399, 274] on div at bounding box center [395, 297] width 236 height 392
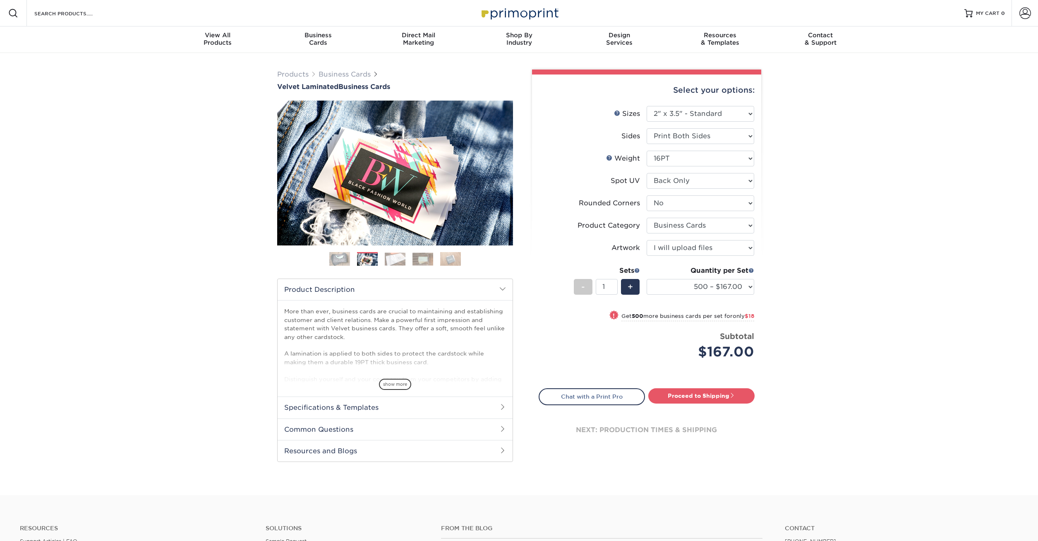
click at [399, 271] on ol at bounding box center [395, 262] width 236 height 20
click at [396, 262] on img at bounding box center [395, 258] width 21 height 13
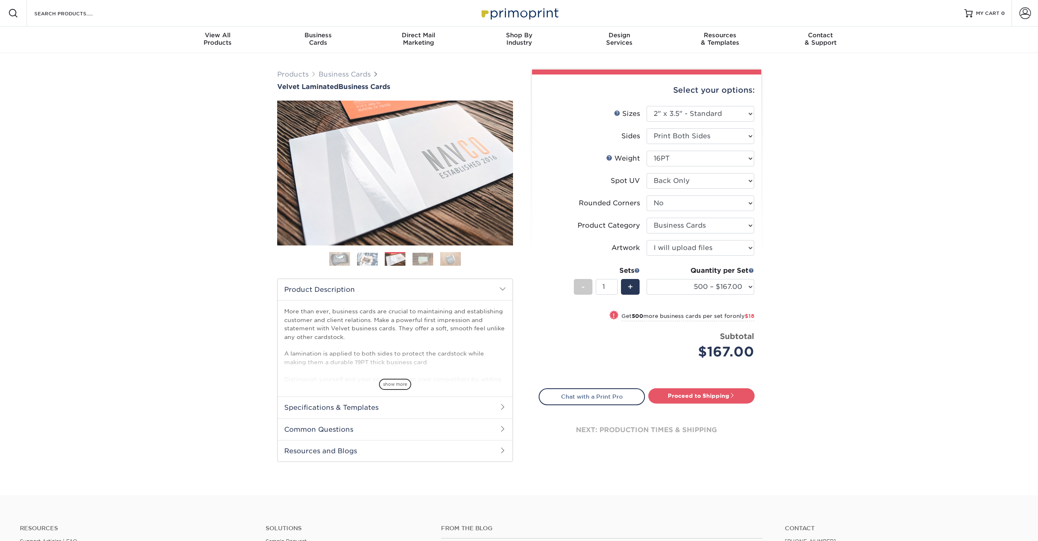
click at [423, 266] on ol at bounding box center [395, 262] width 236 height 20
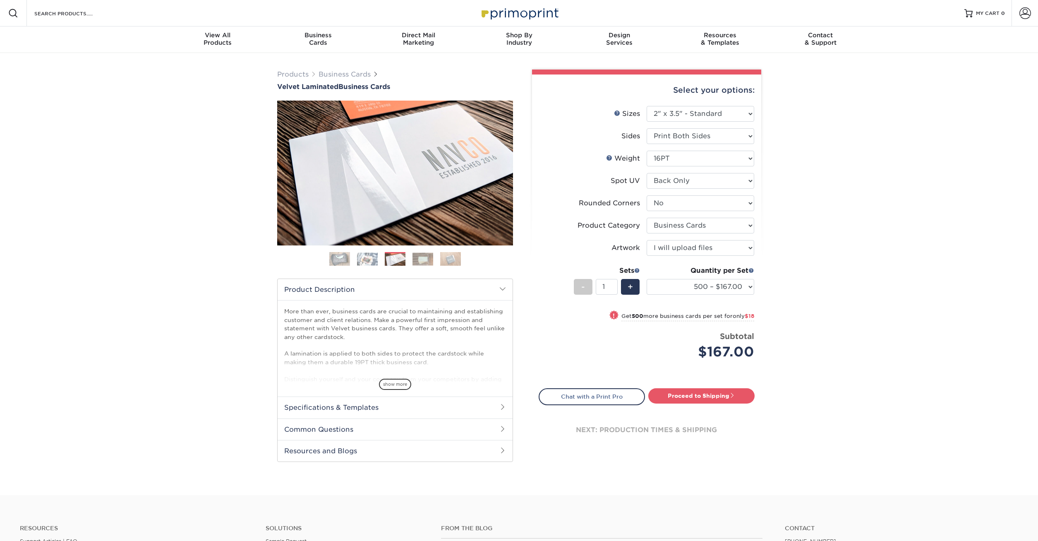
click at [428, 262] on img at bounding box center [422, 258] width 21 height 13
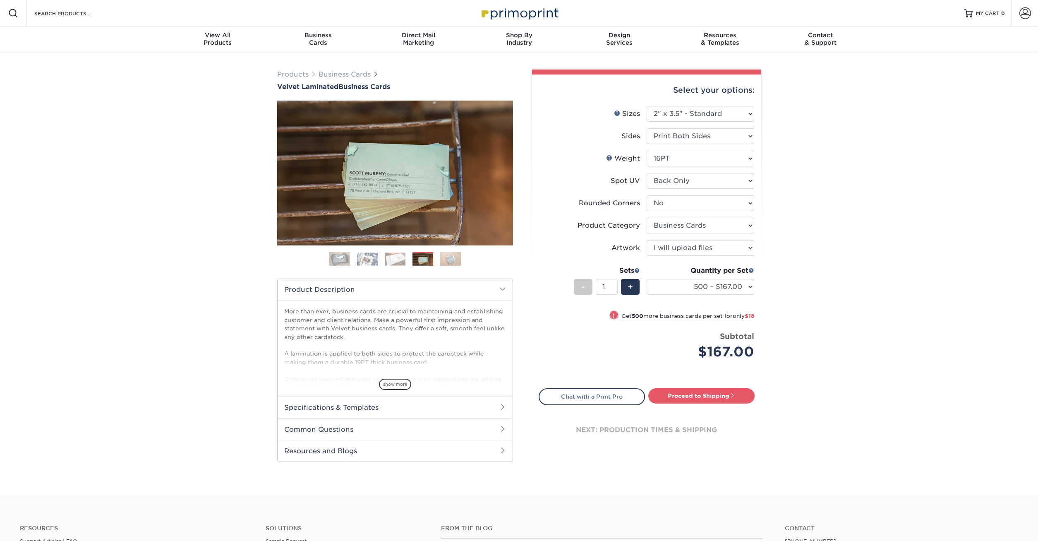
click at [462, 258] on ol at bounding box center [395, 262] width 236 height 20
click at [453, 259] on img at bounding box center [450, 259] width 21 height 14
